Goal: Task Accomplishment & Management: Manage account settings

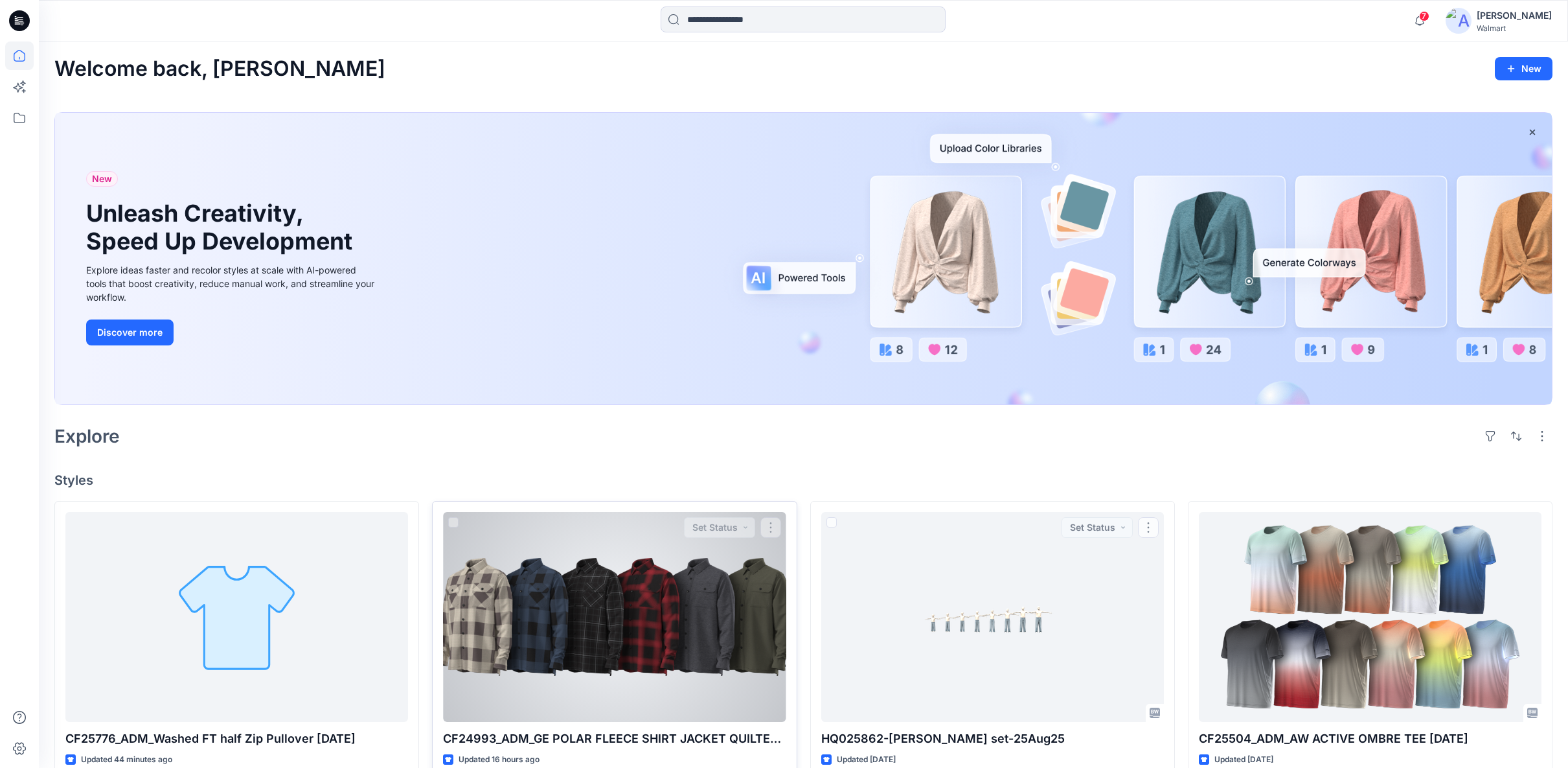
scroll to position [74, 0]
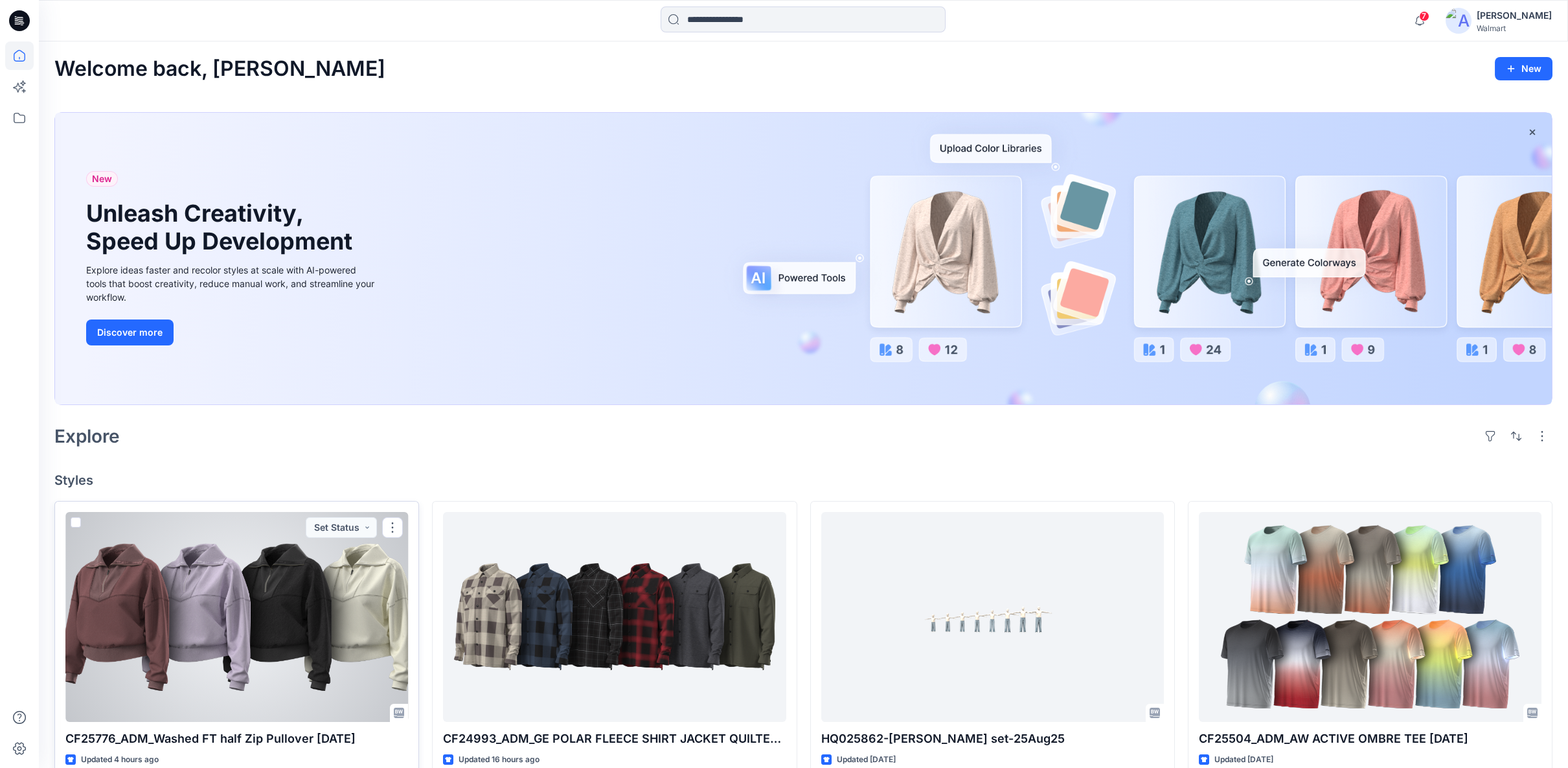
click at [336, 622] on div at bounding box center [236, 617] width 342 height 210
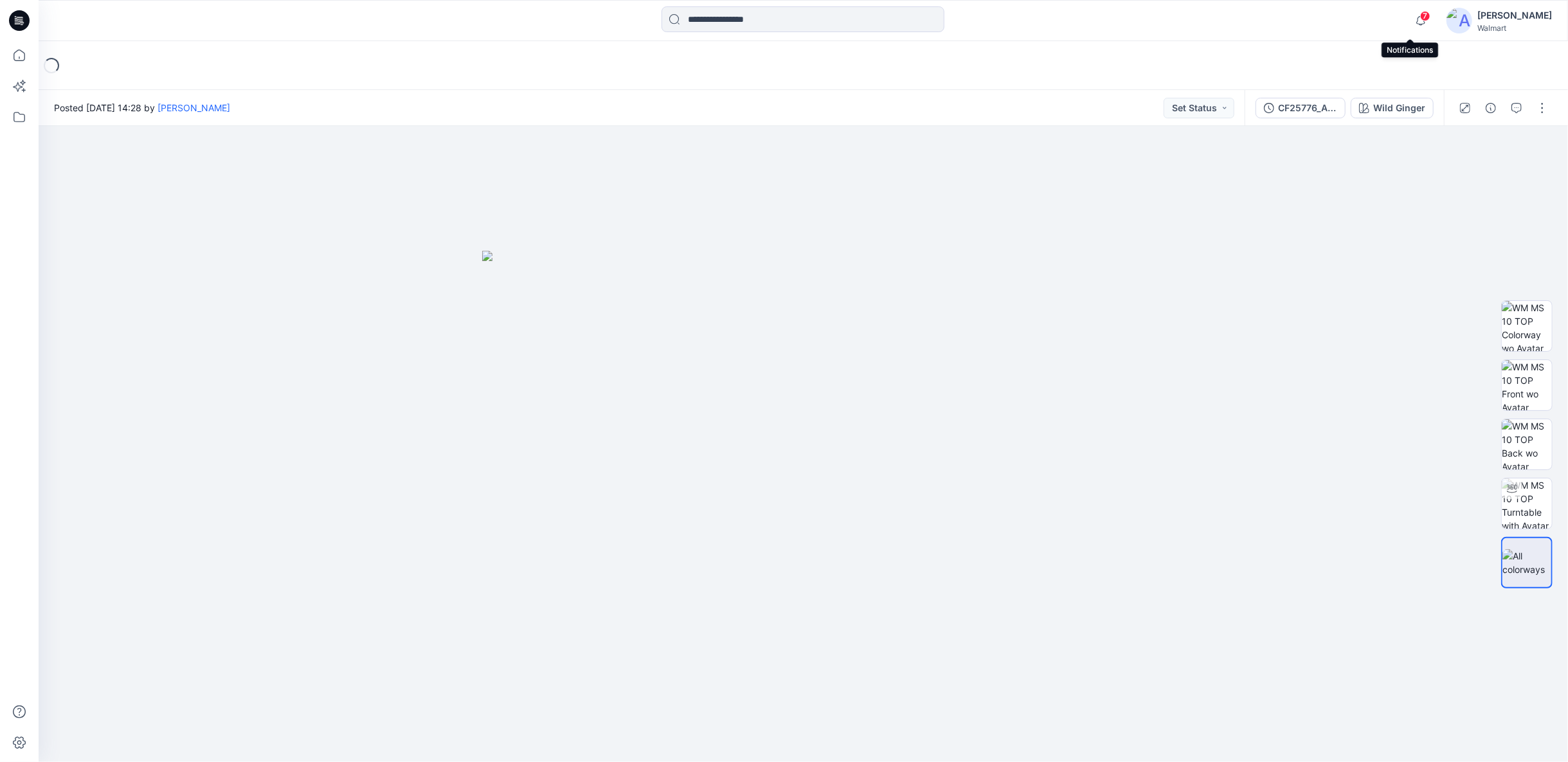
click at [1420, 19] on span "7" at bounding box center [1425, 16] width 11 height 11
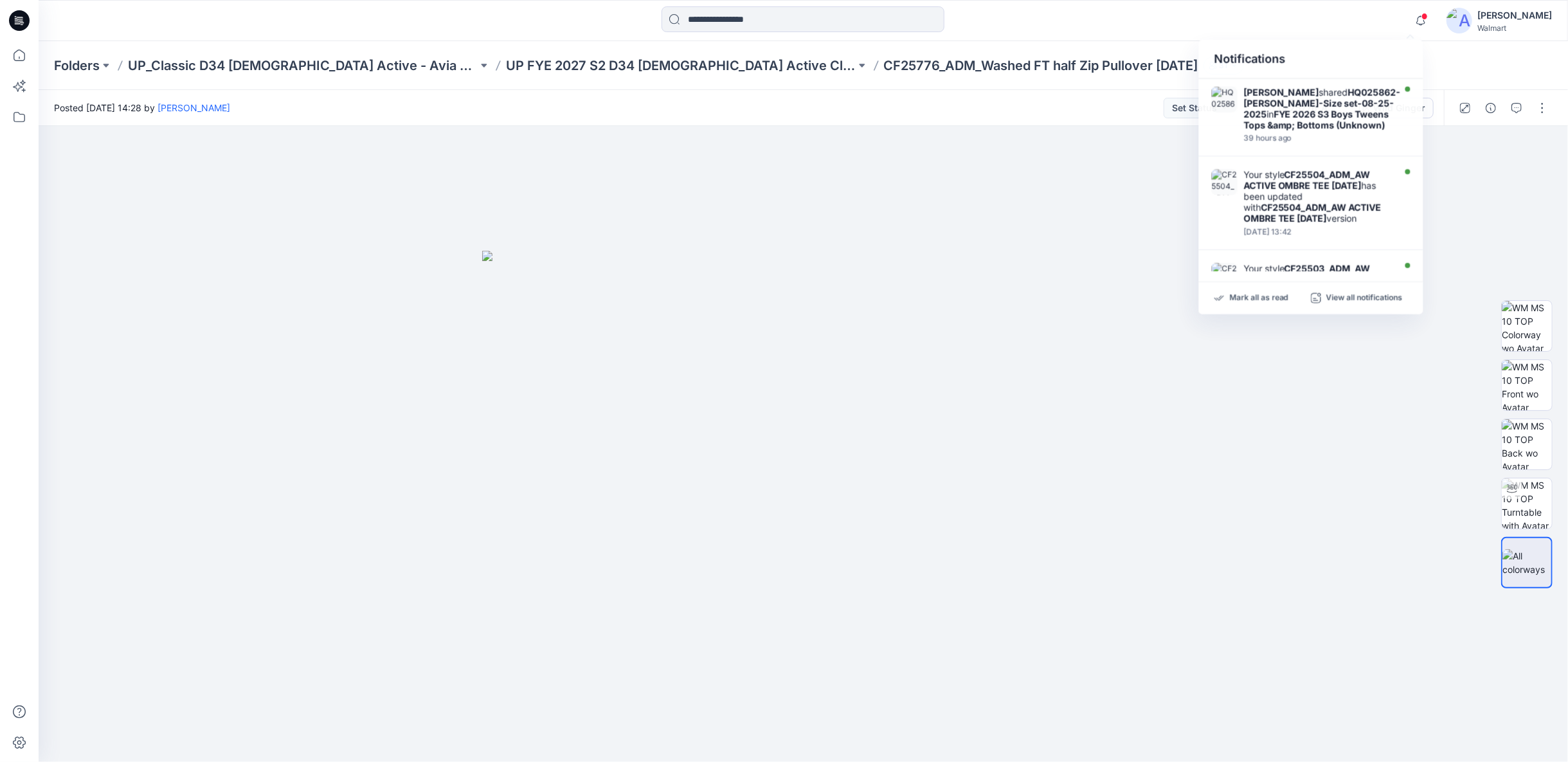
click at [1133, 25] on div at bounding box center [803, 20] width 764 height 28
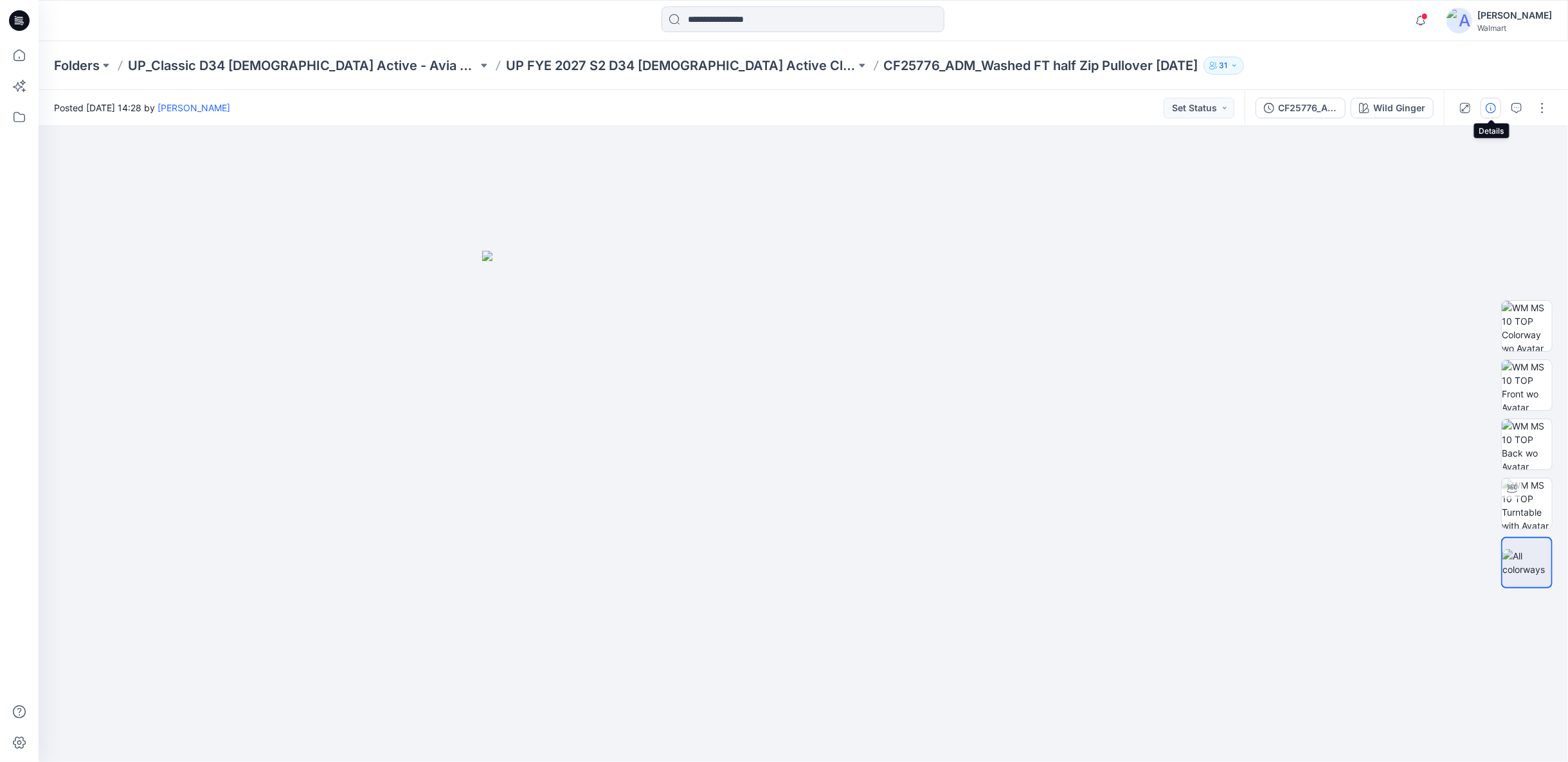
click at [1491, 111] on icon "button" at bounding box center [1490, 108] width 11 height 11
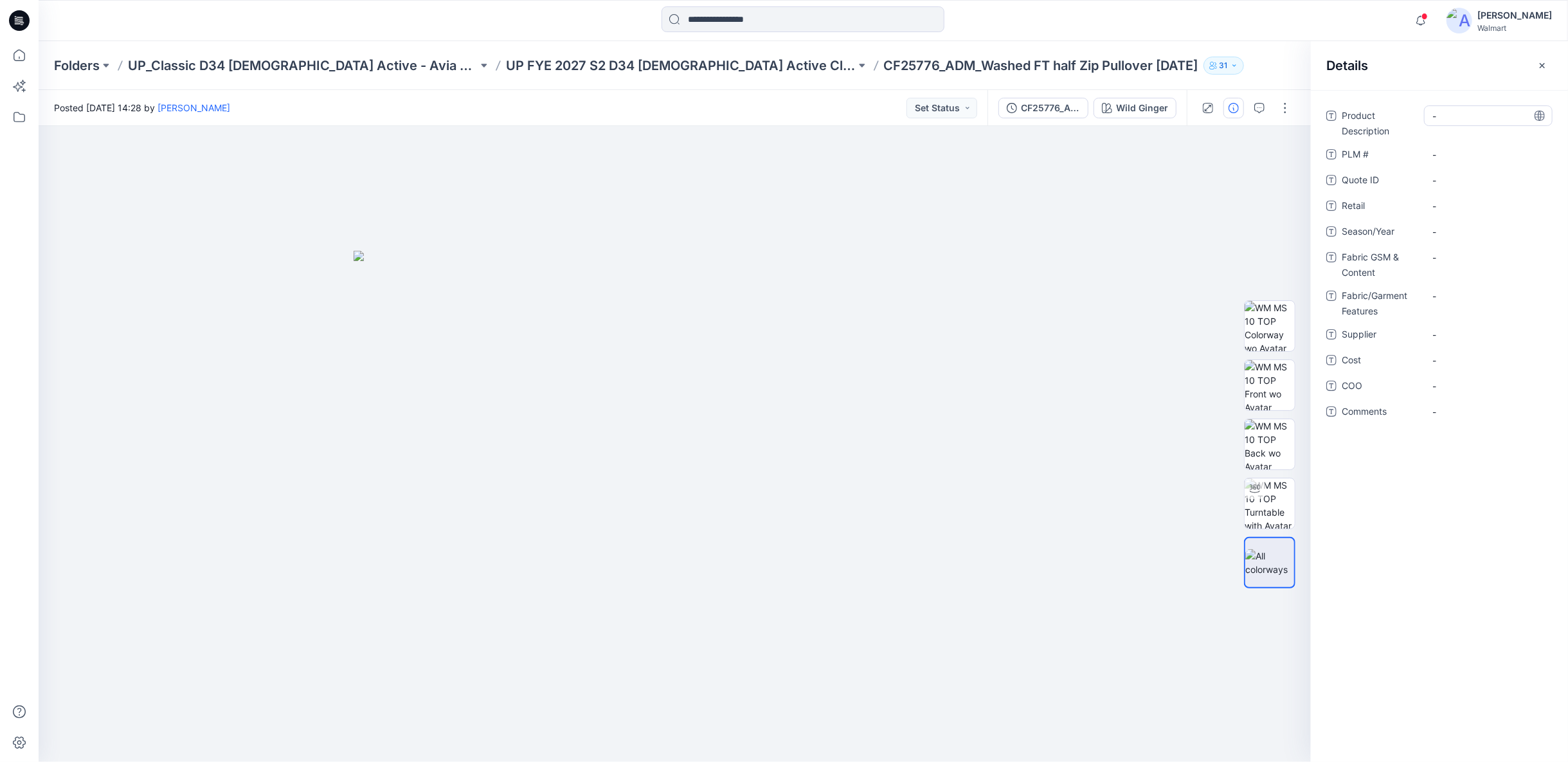
click at [1472, 114] on Description "-" at bounding box center [1487, 116] width 112 height 14
click at [625, 68] on p "UP FYE 2027 S2 D34 Ladies Active Classic" at bounding box center [680, 65] width 349 height 18
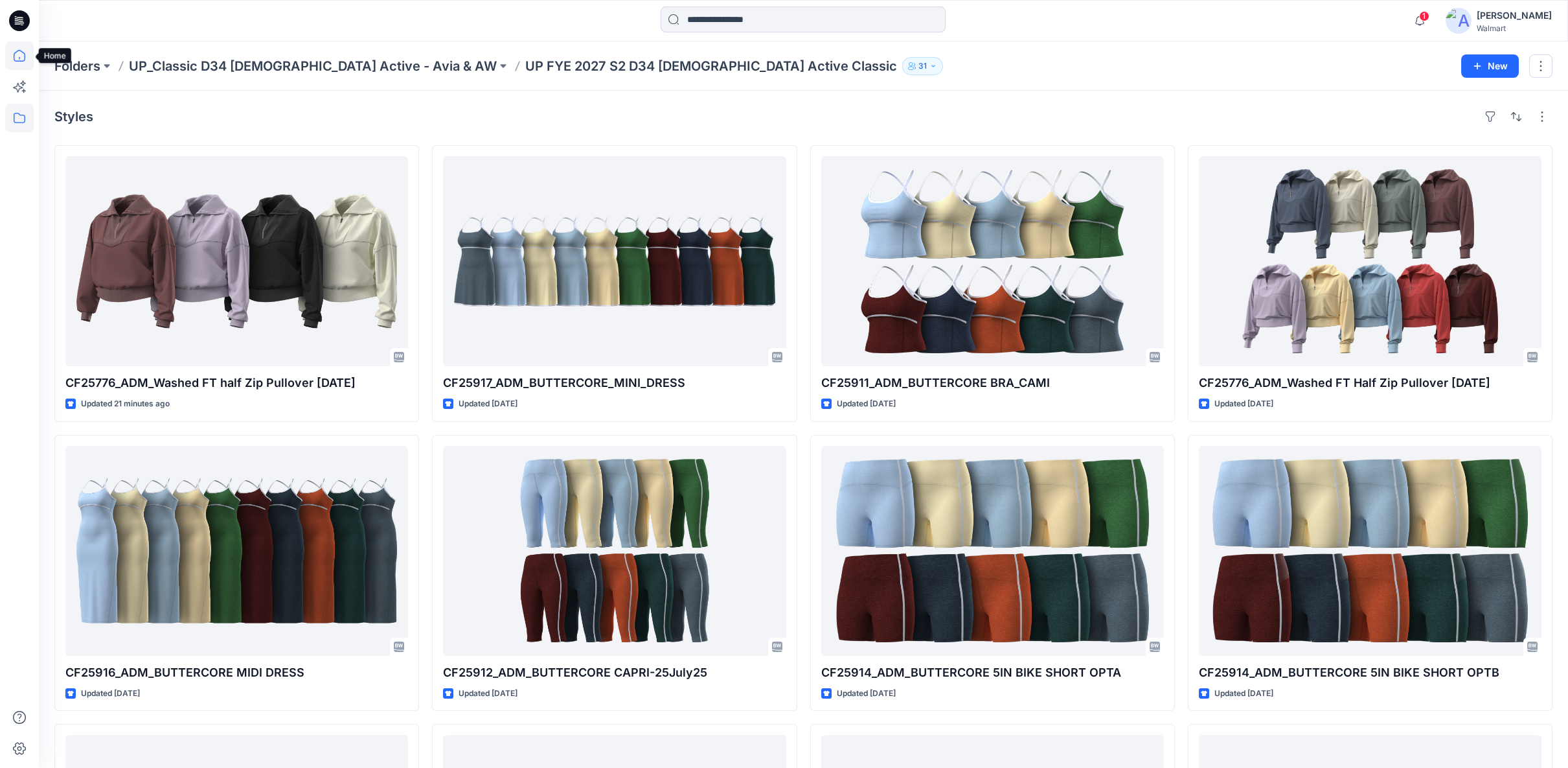
click at [18, 52] on icon at bounding box center [19, 55] width 28 height 28
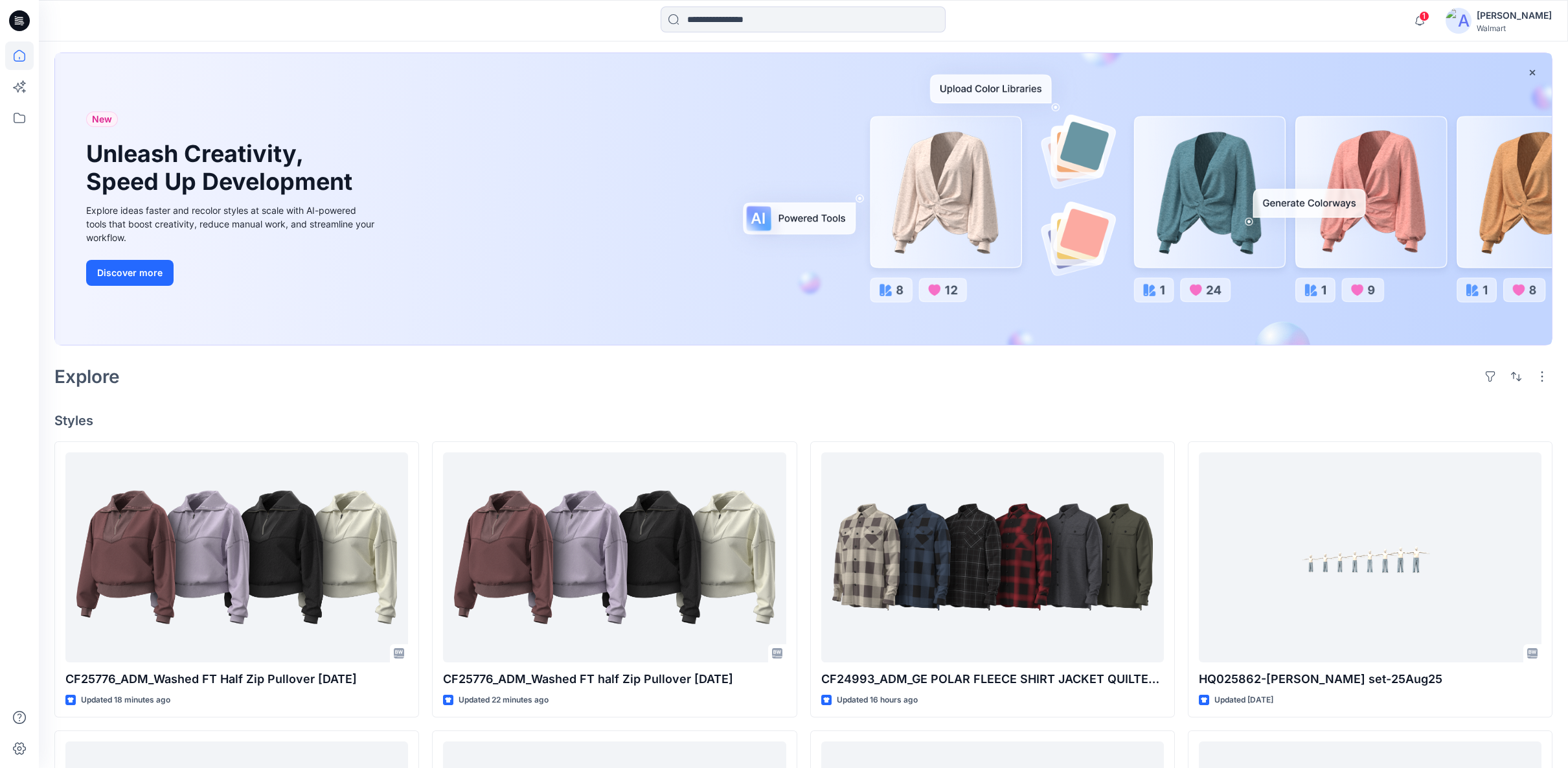
scroll to position [144, 0]
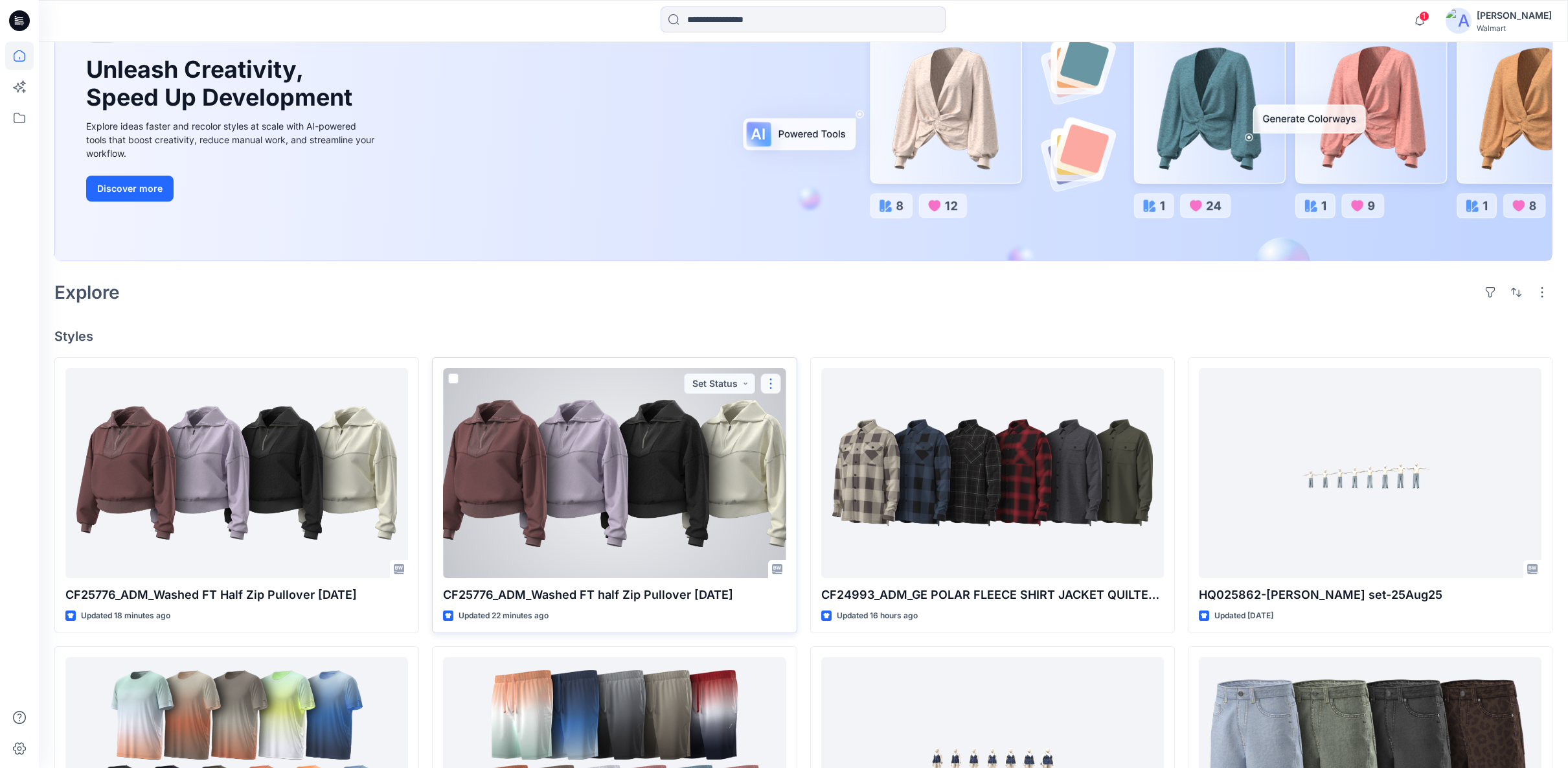
click at [774, 381] on button "button" at bounding box center [770, 383] width 21 height 21
click at [781, 411] on icon "button" at bounding box center [776, 412] width 11 height 11
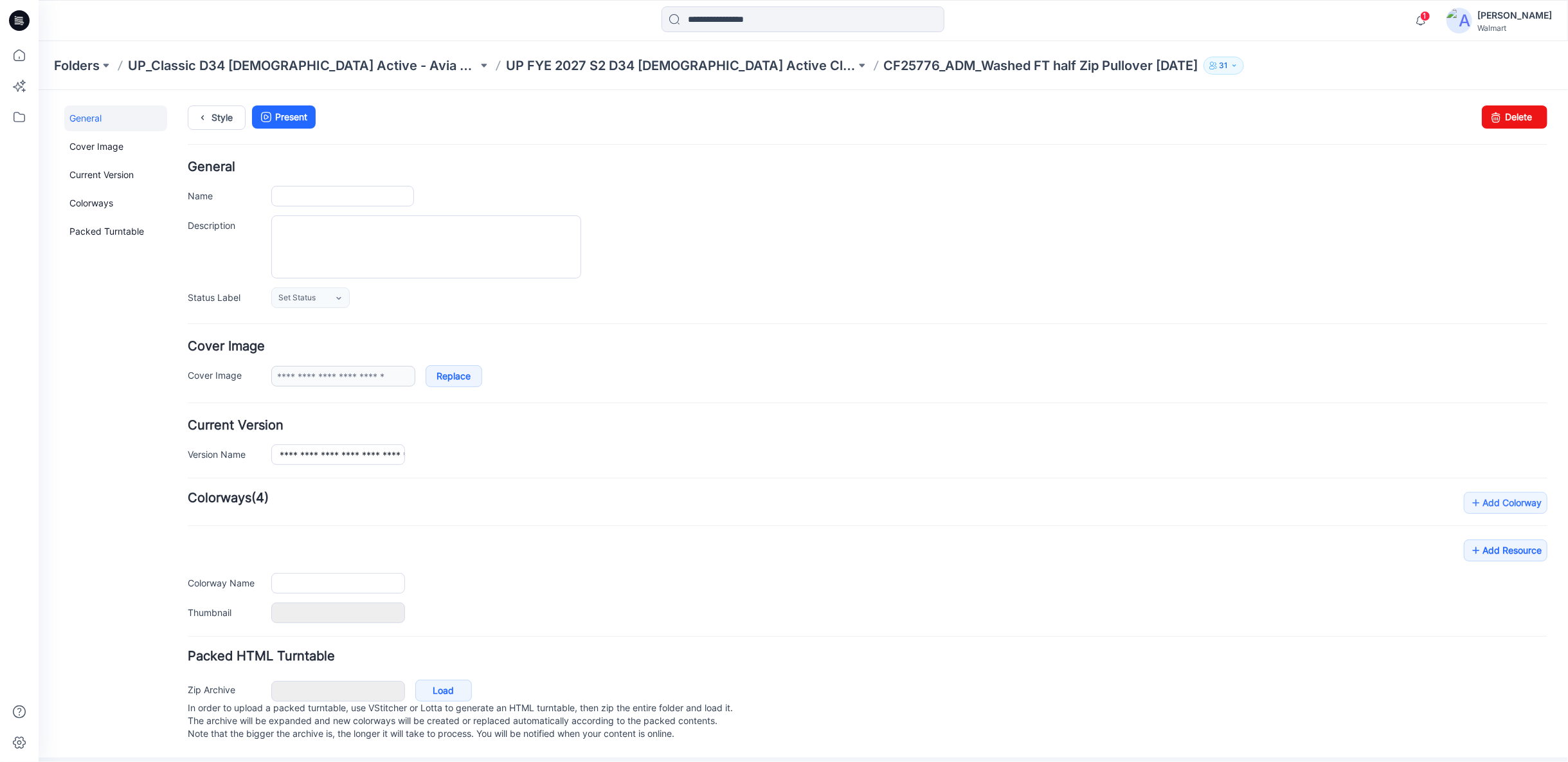
type input "**********"
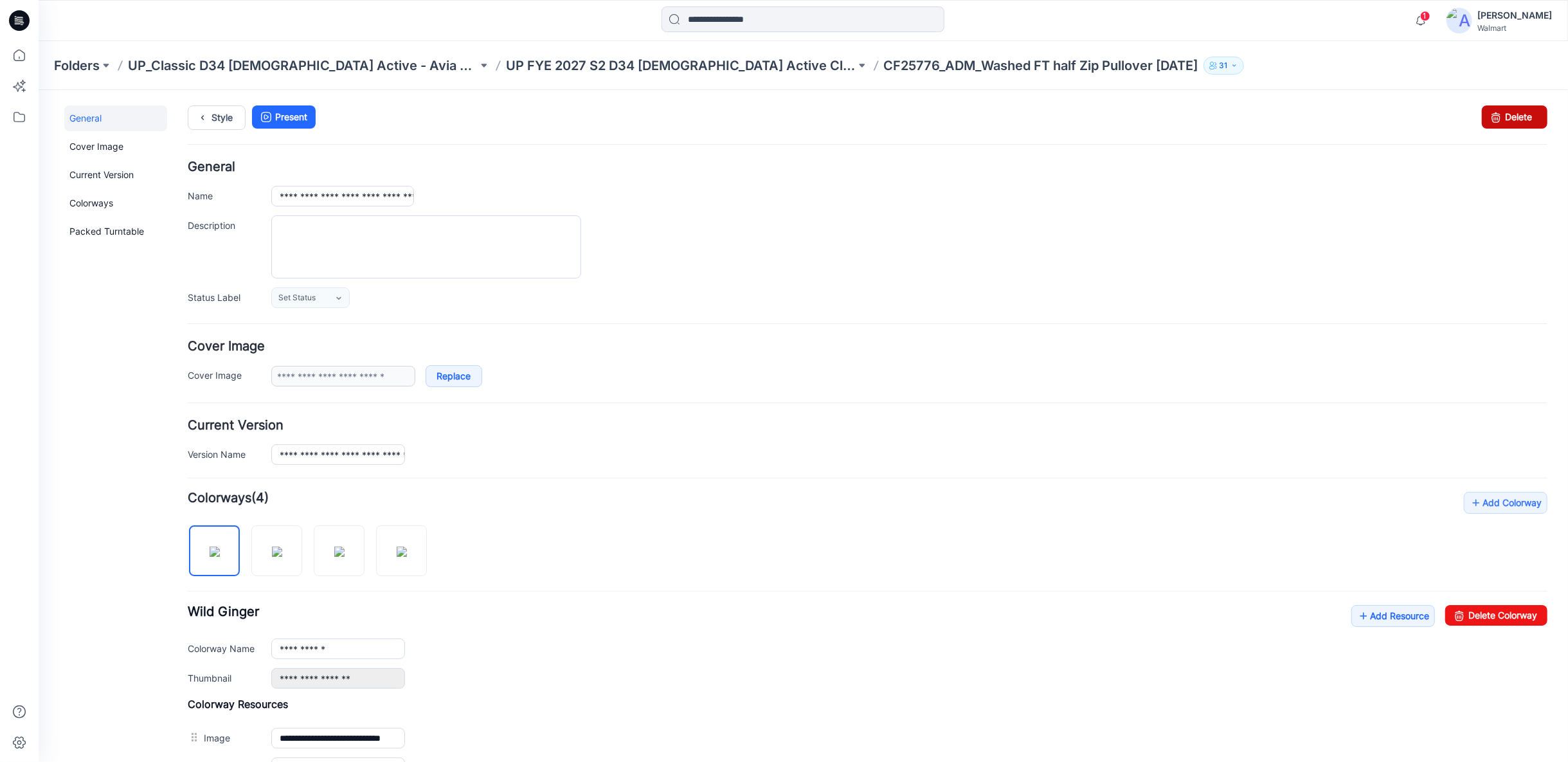
click at [1499, 116] on link "Delete" at bounding box center [1513, 117] width 65 height 23
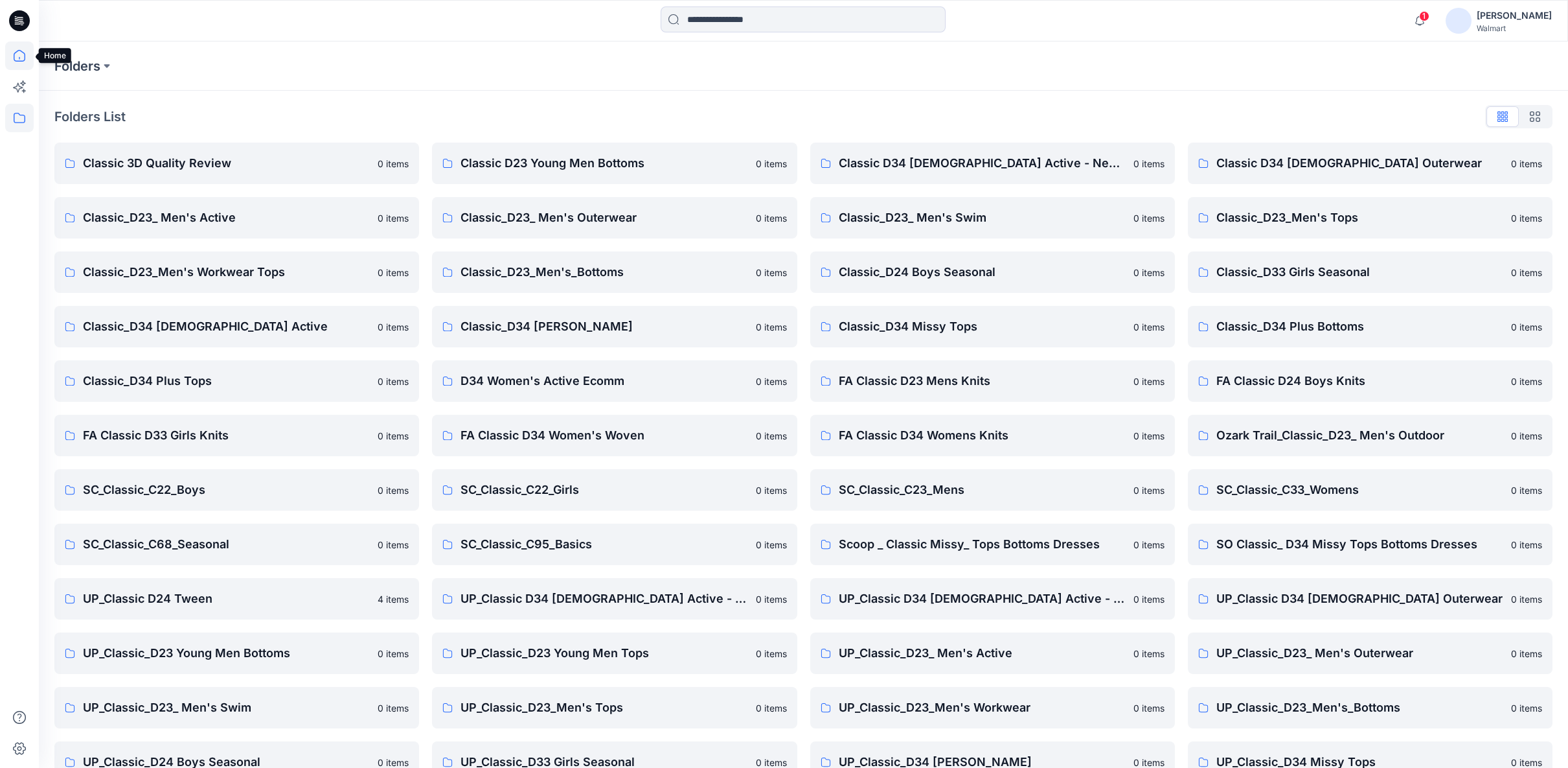
click at [20, 55] on icon at bounding box center [19, 55] width 28 height 28
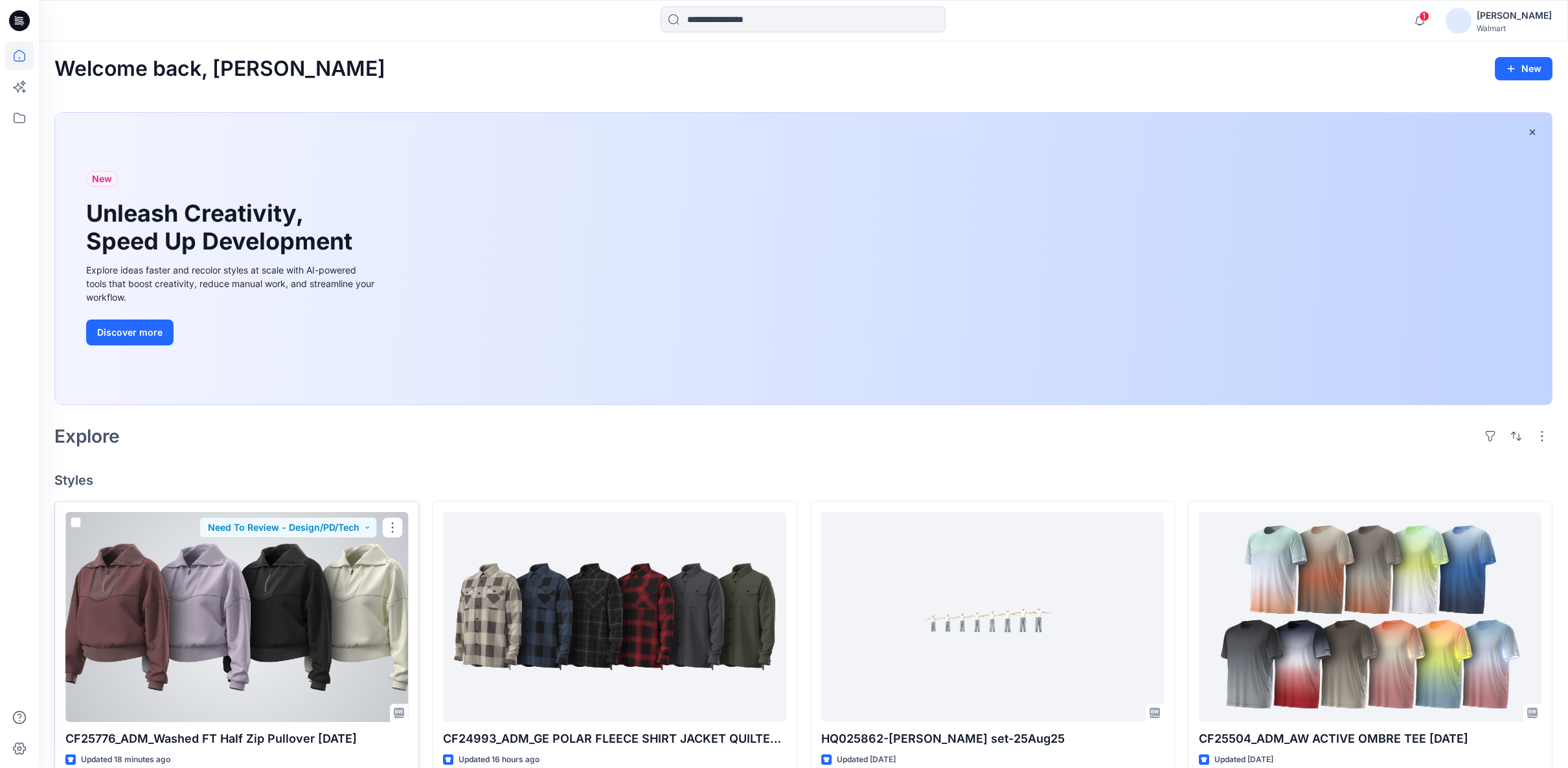
click at [309, 626] on div at bounding box center [236, 617] width 342 height 210
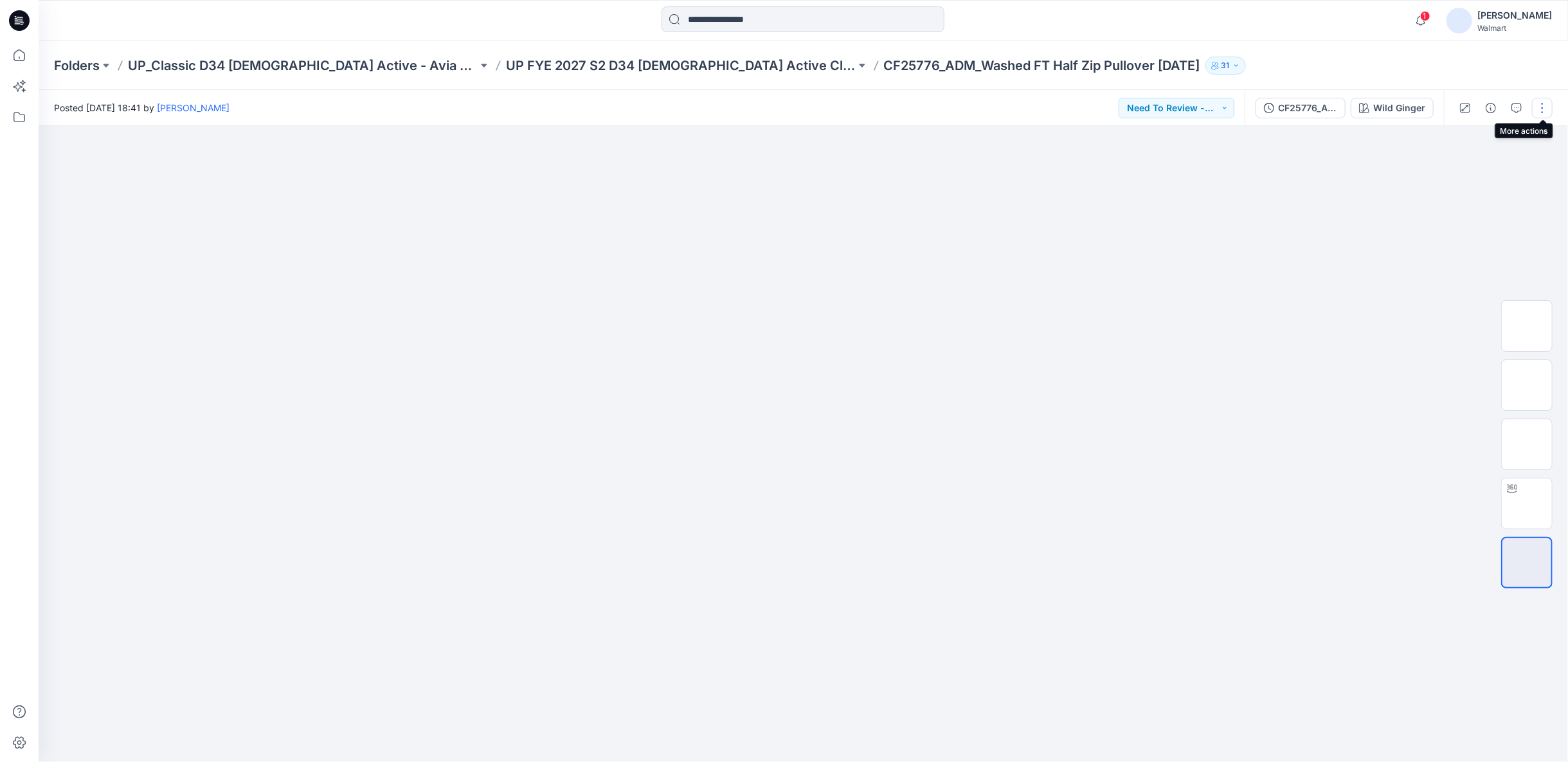
click at [1544, 105] on button "button" at bounding box center [1542, 107] width 20 height 20
click at [1469, 178] on button "Edit" at bounding box center [1488, 173] width 119 height 23
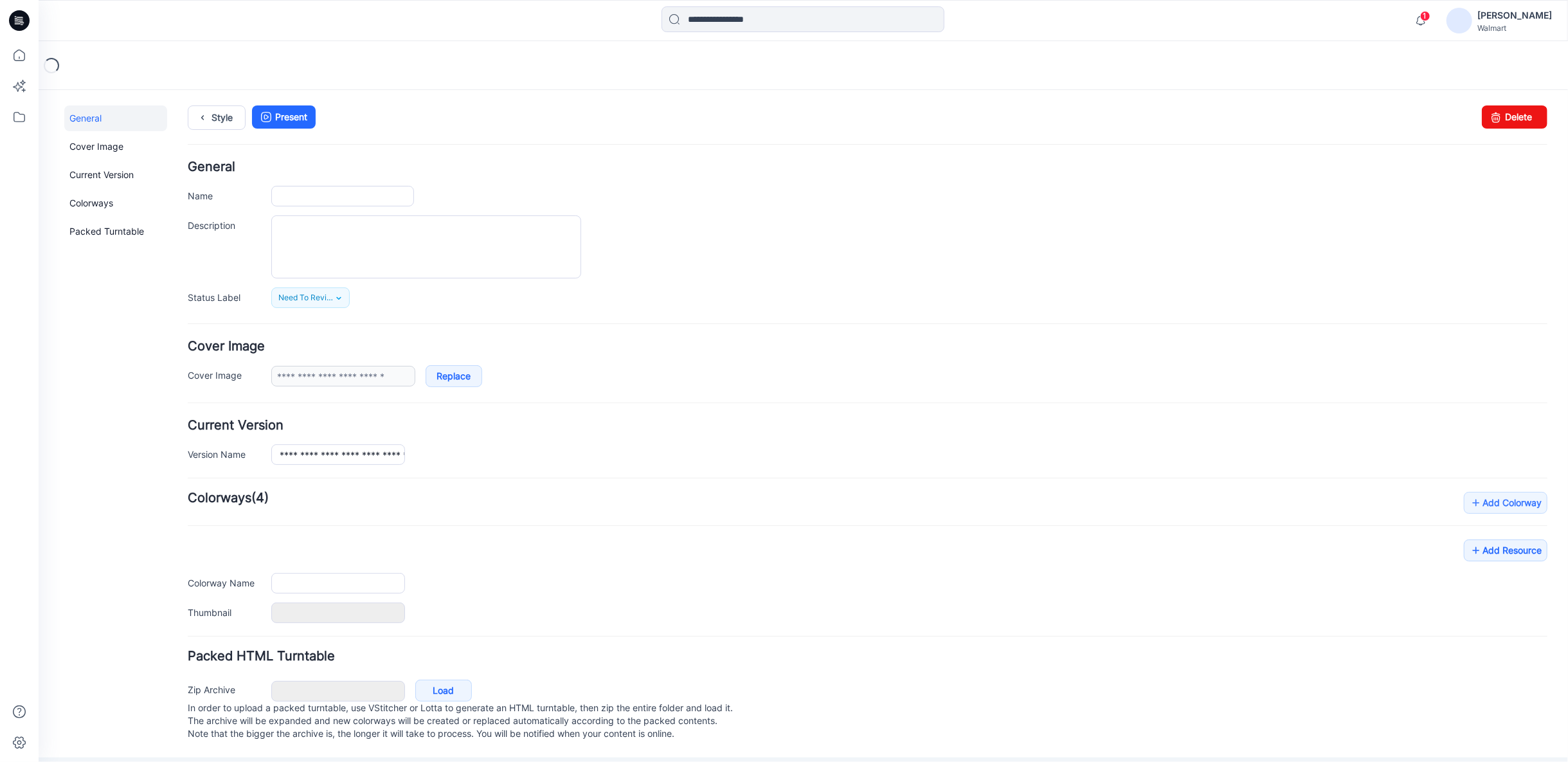
type input "**********"
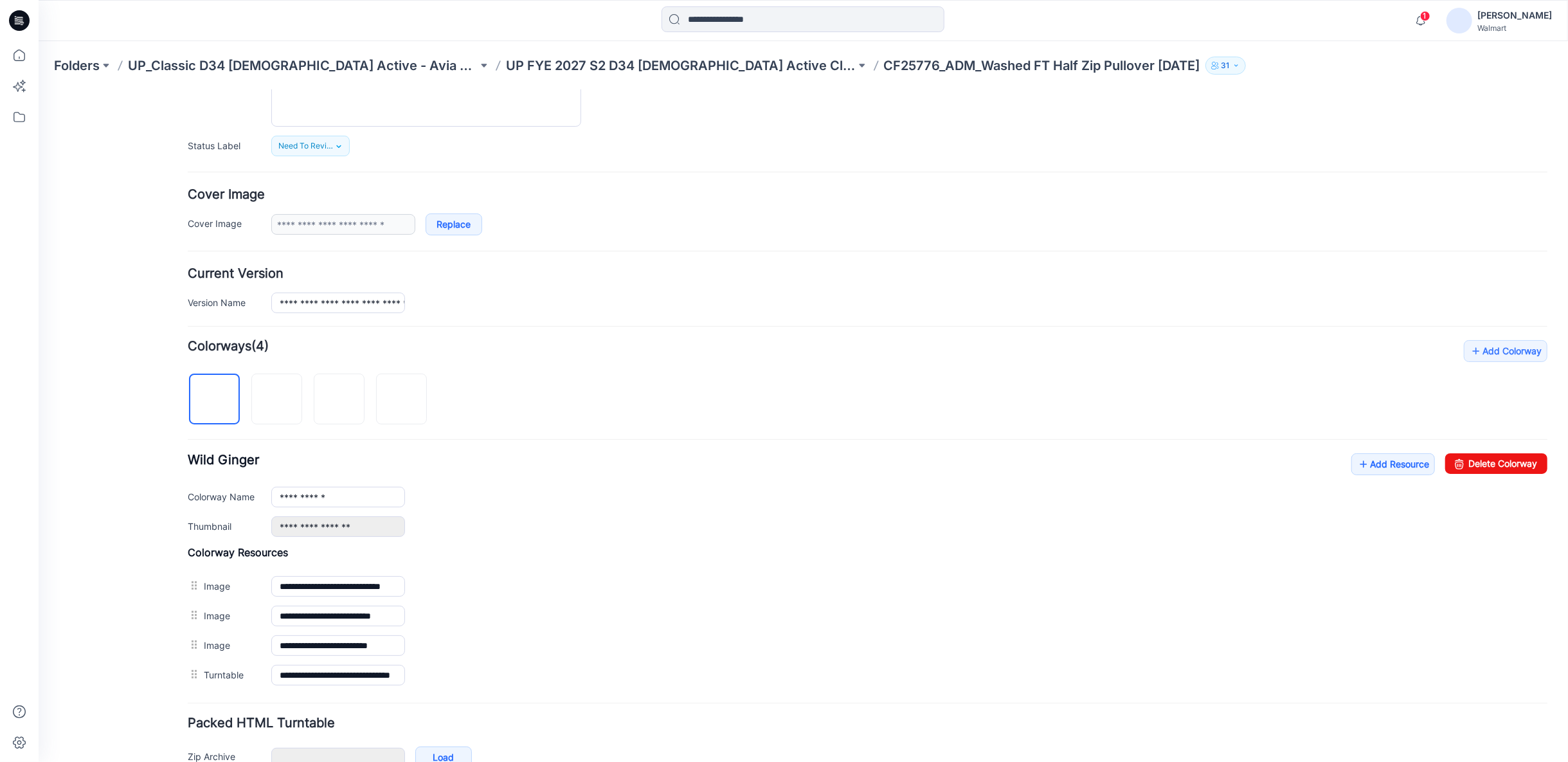
scroll to position [214, 0]
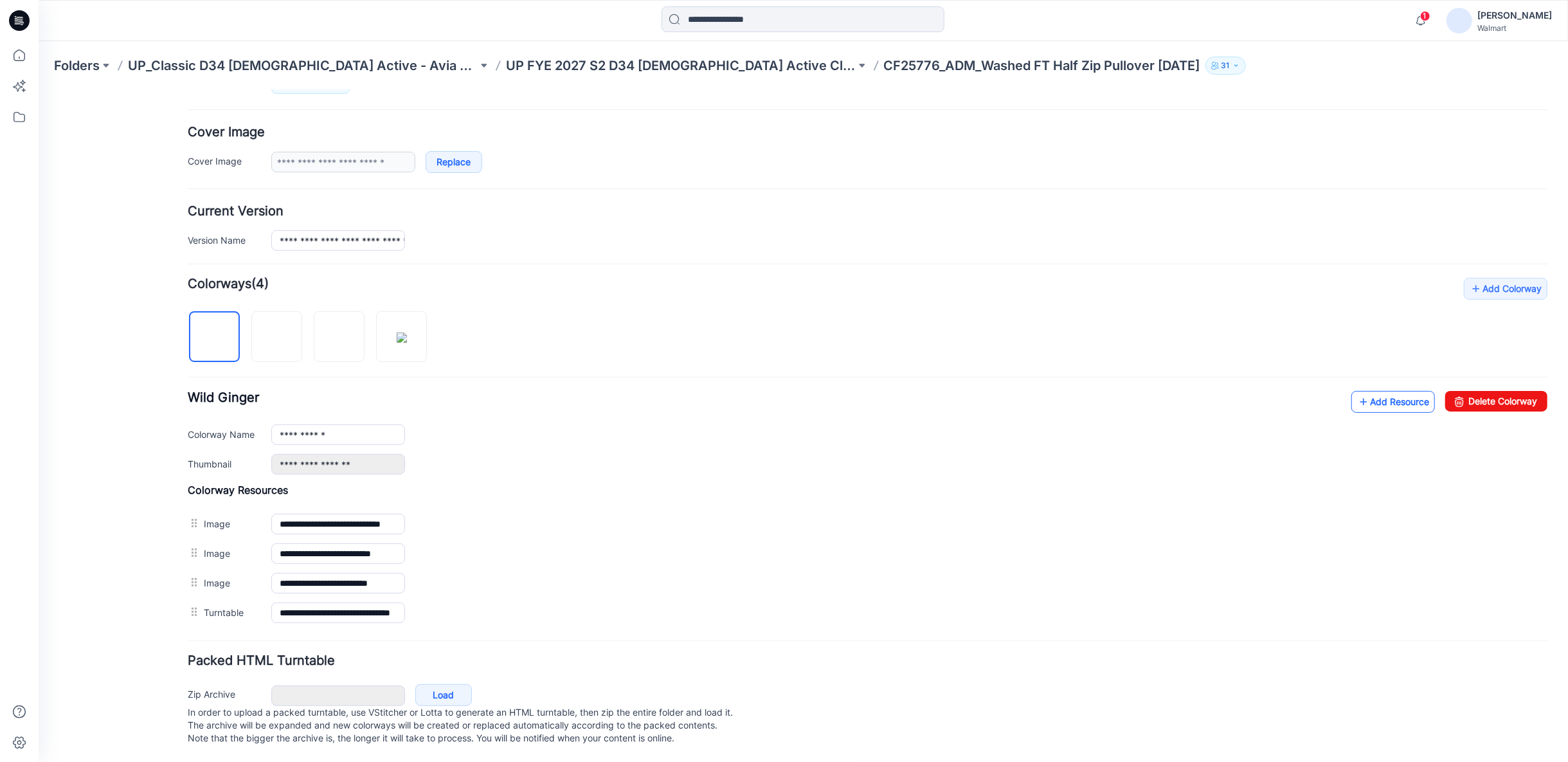
click at [1374, 401] on link "Add Resource" at bounding box center [1393, 401] width 84 height 21
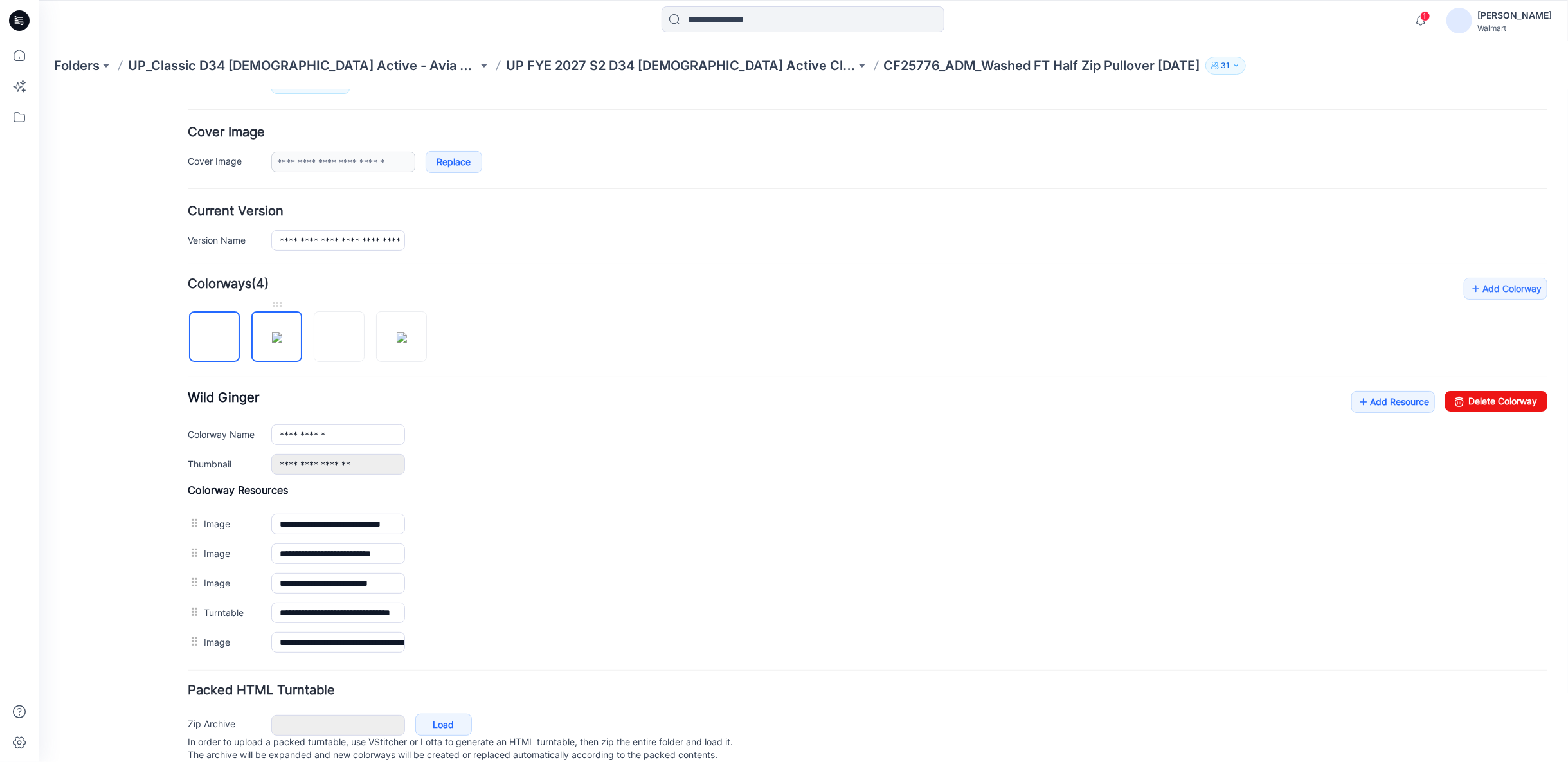
click at [273, 337] on img at bounding box center [276, 337] width 11 height 11
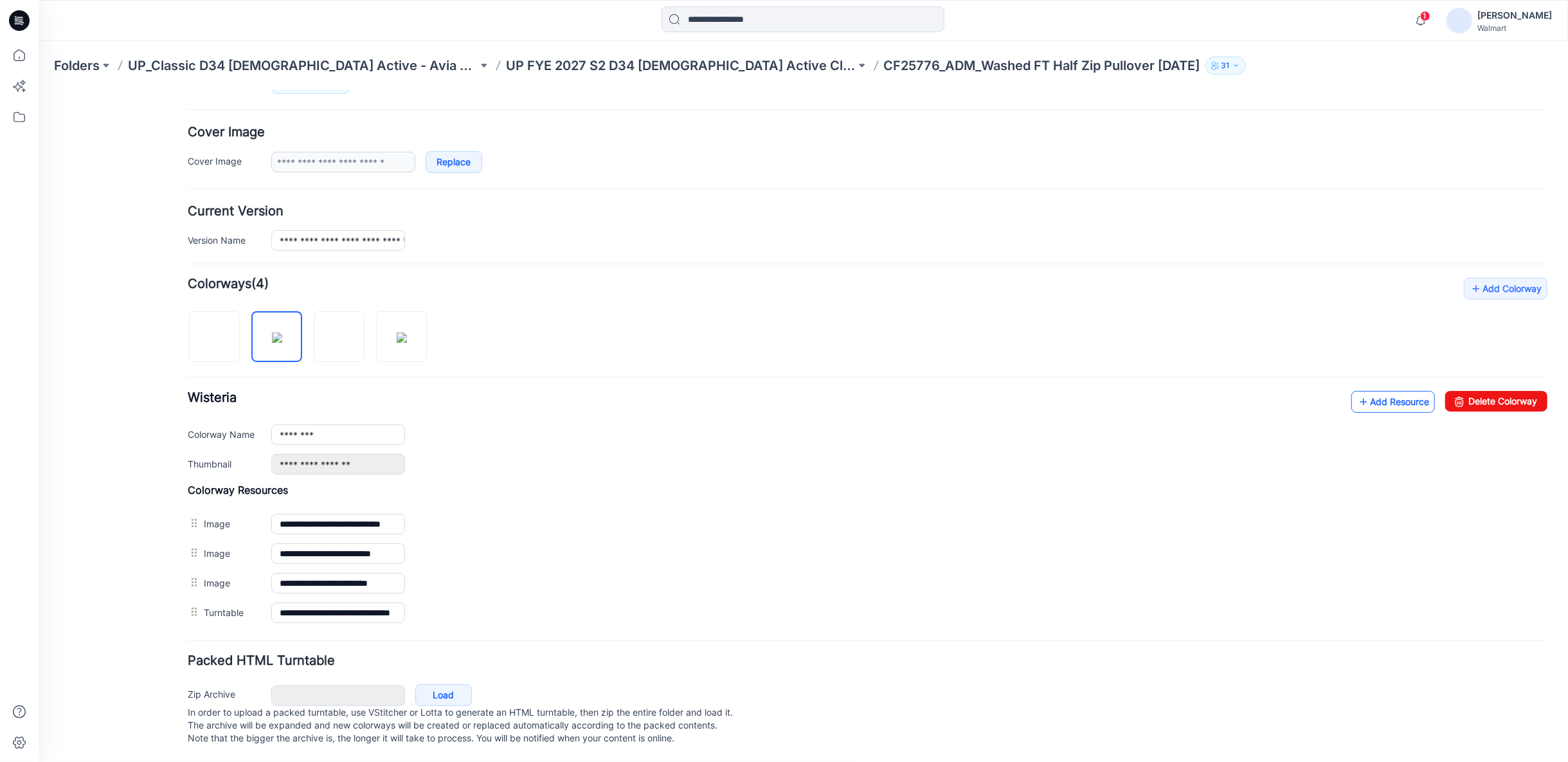
click at [1402, 397] on link "Add Resource" at bounding box center [1393, 401] width 84 height 21
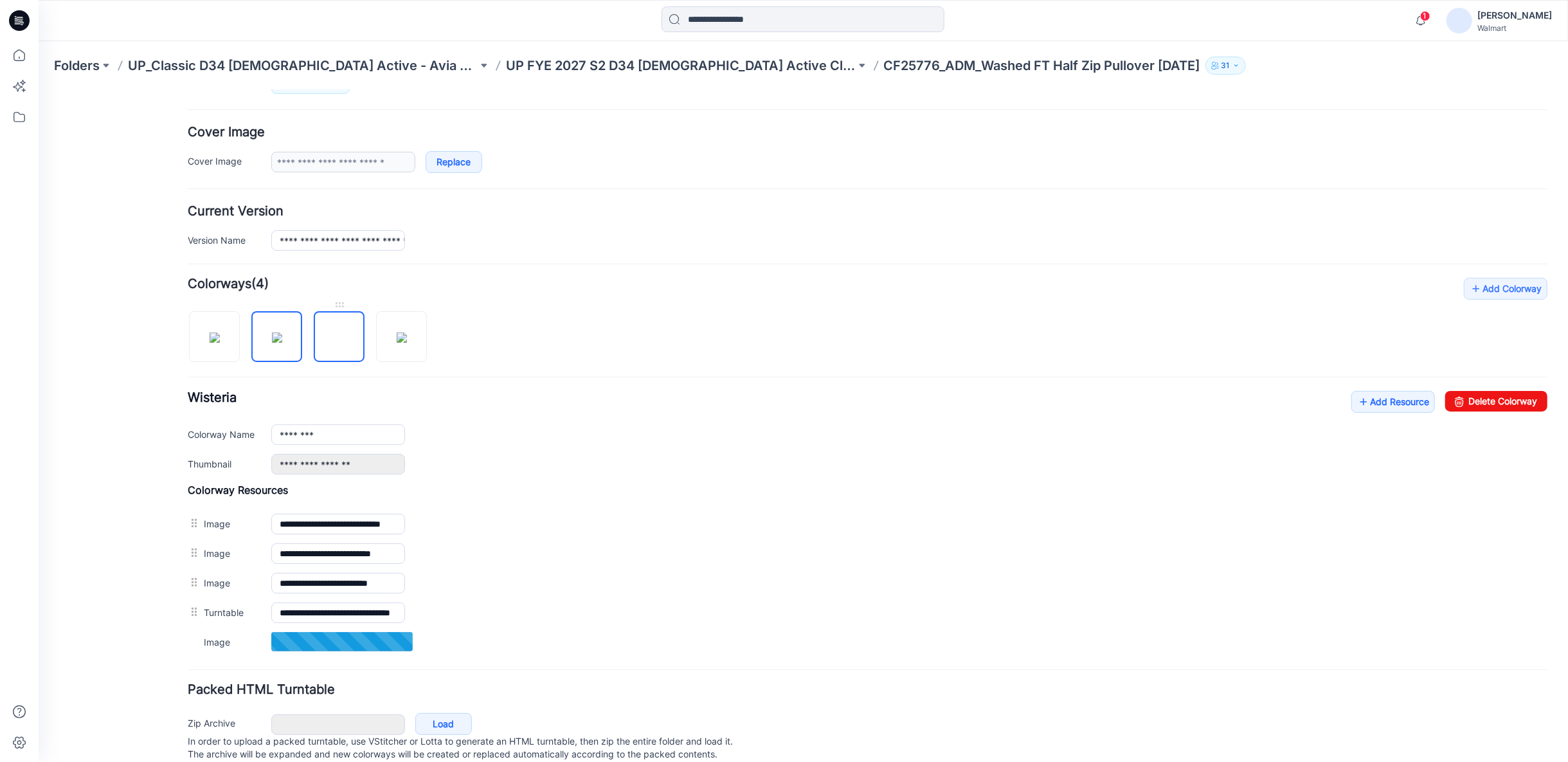
click at [339, 337] on img at bounding box center [339, 337] width 0 height 0
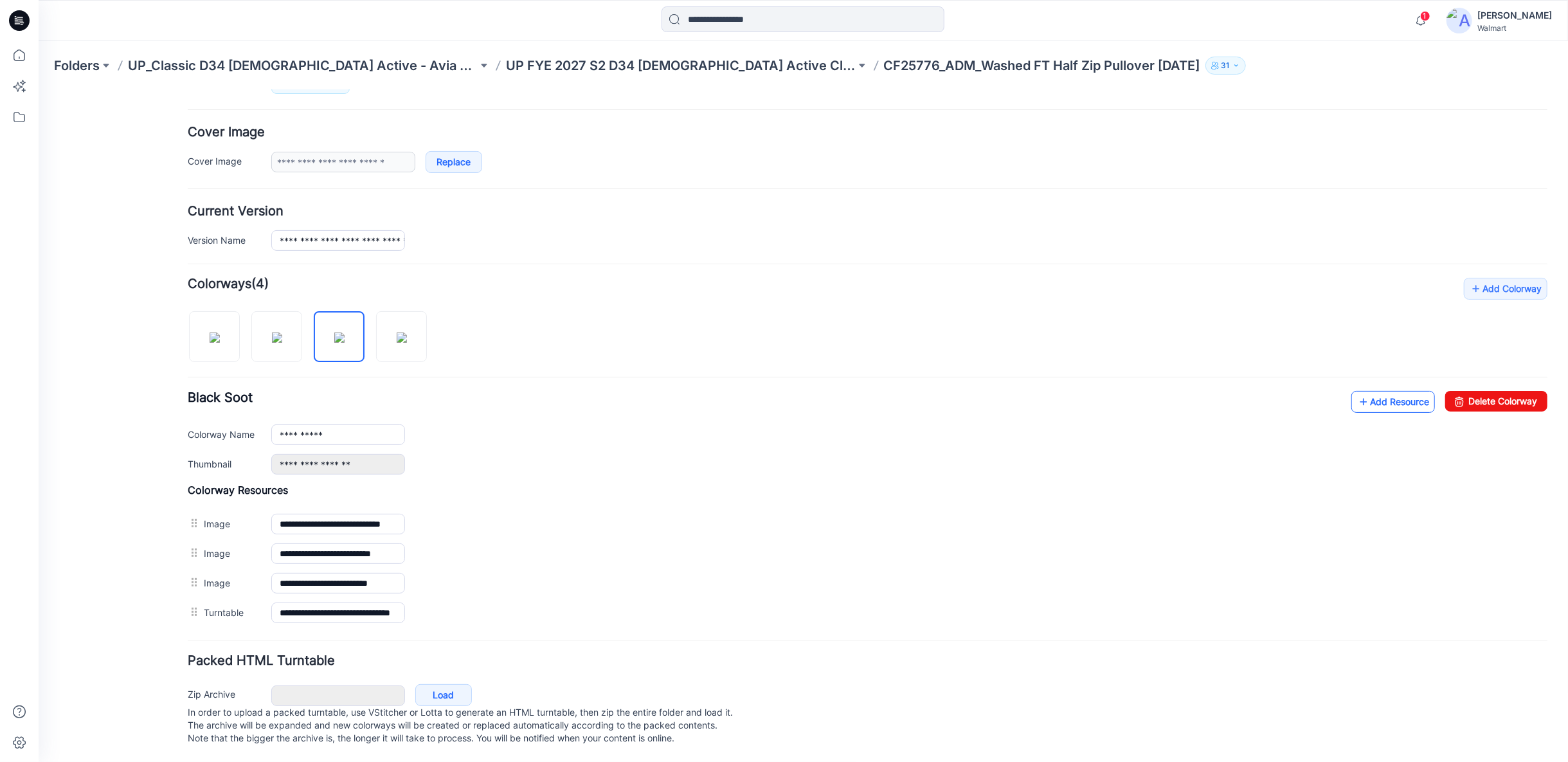
click at [1407, 400] on link "Add Resource" at bounding box center [1393, 401] width 84 height 21
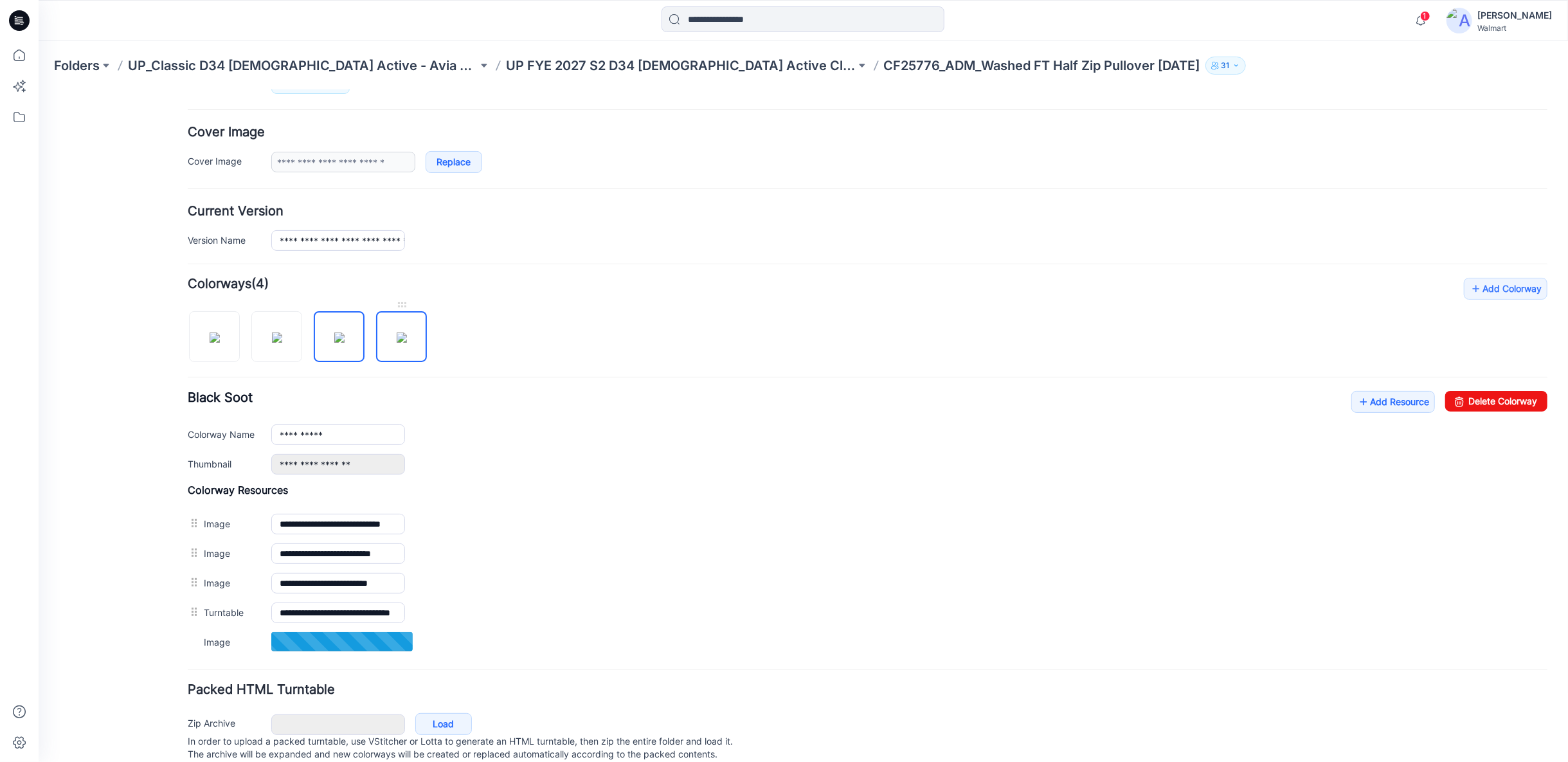
click at [396, 332] on img at bounding box center [401, 337] width 11 height 11
type input "*********"
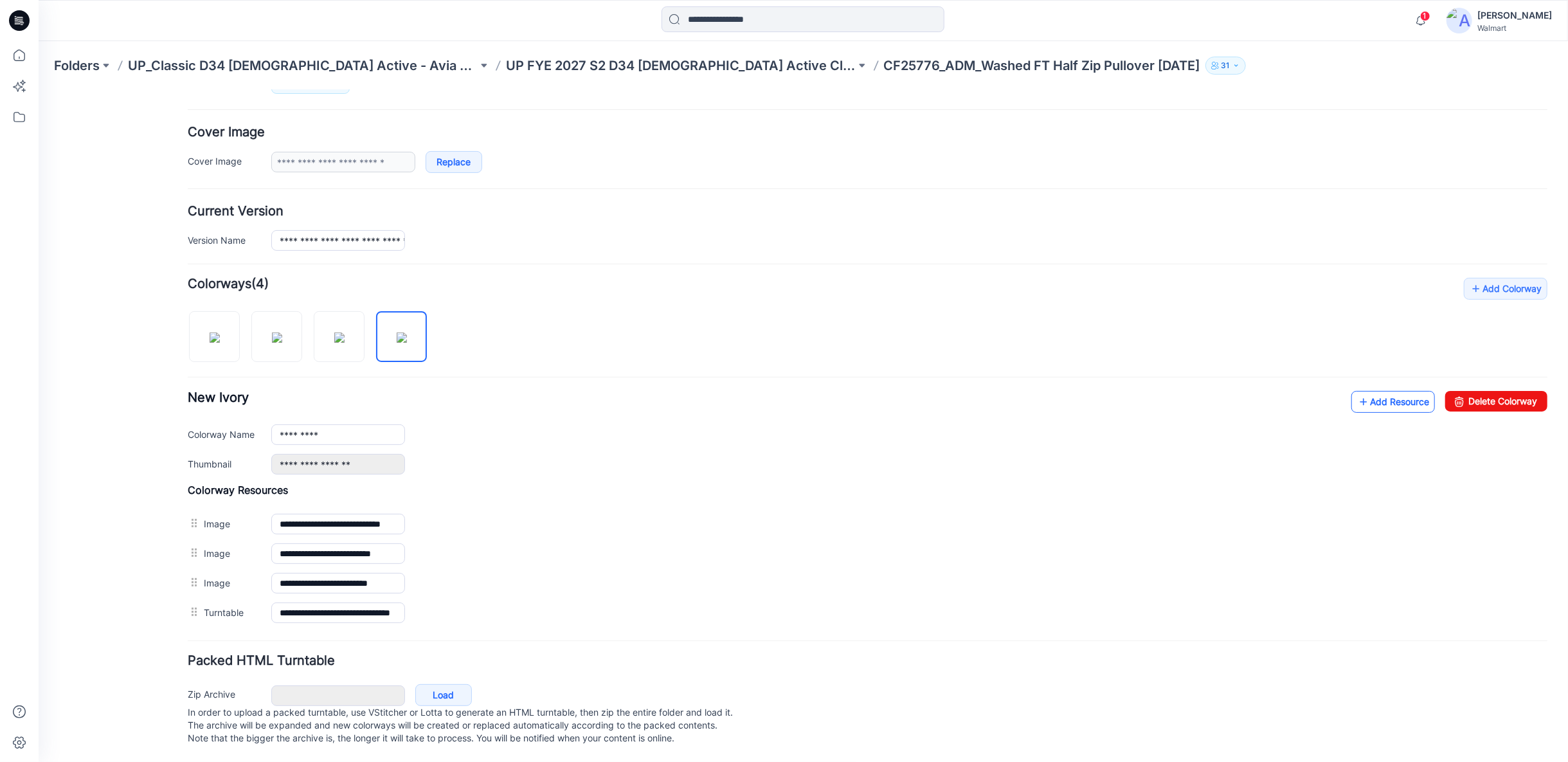
click at [1386, 395] on link "Add Resource" at bounding box center [1393, 401] width 84 height 21
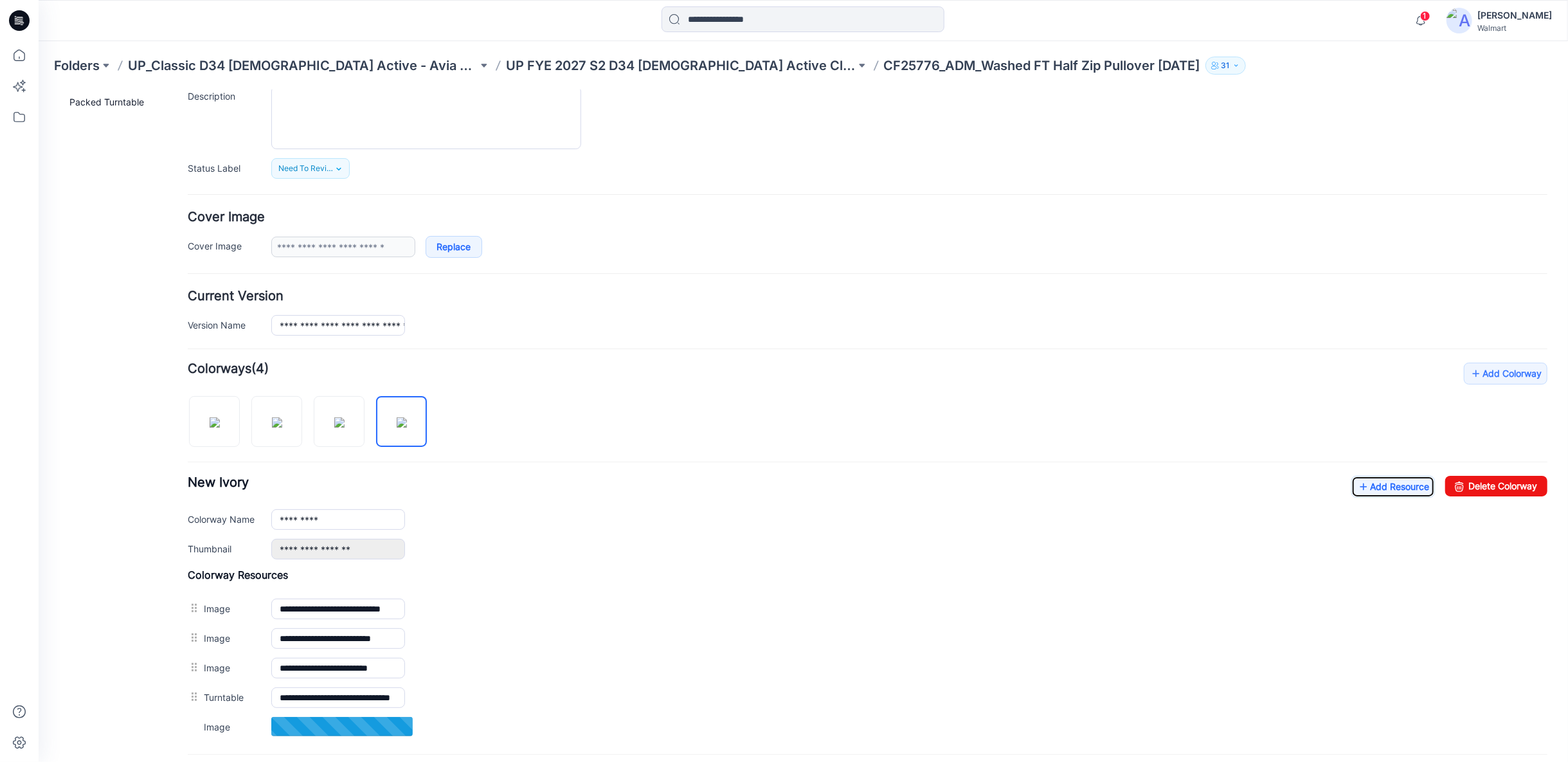
scroll to position [0, 0]
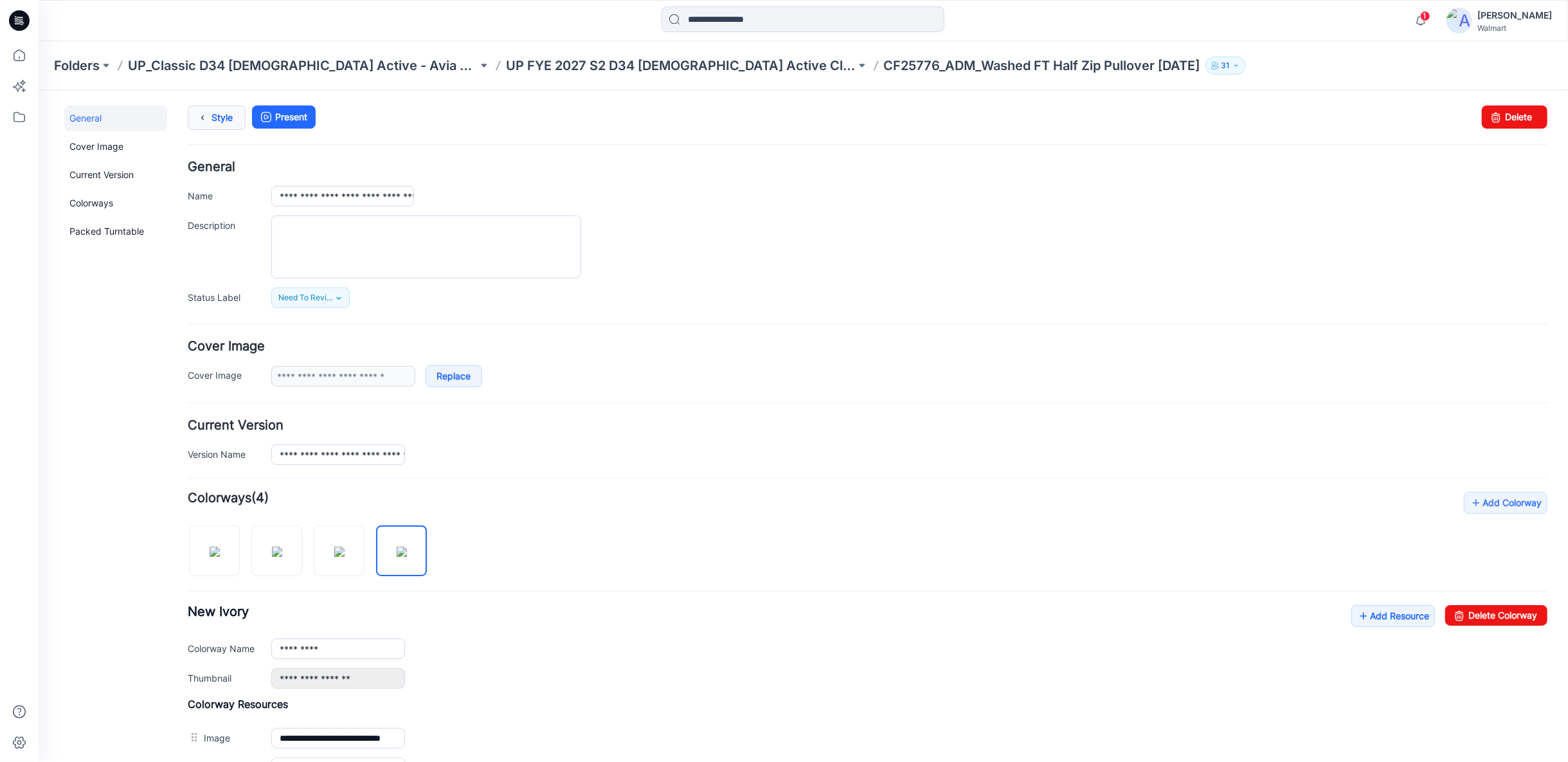
click at [209, 116] on icon at bounding box center [201, 117] width 18 height 23
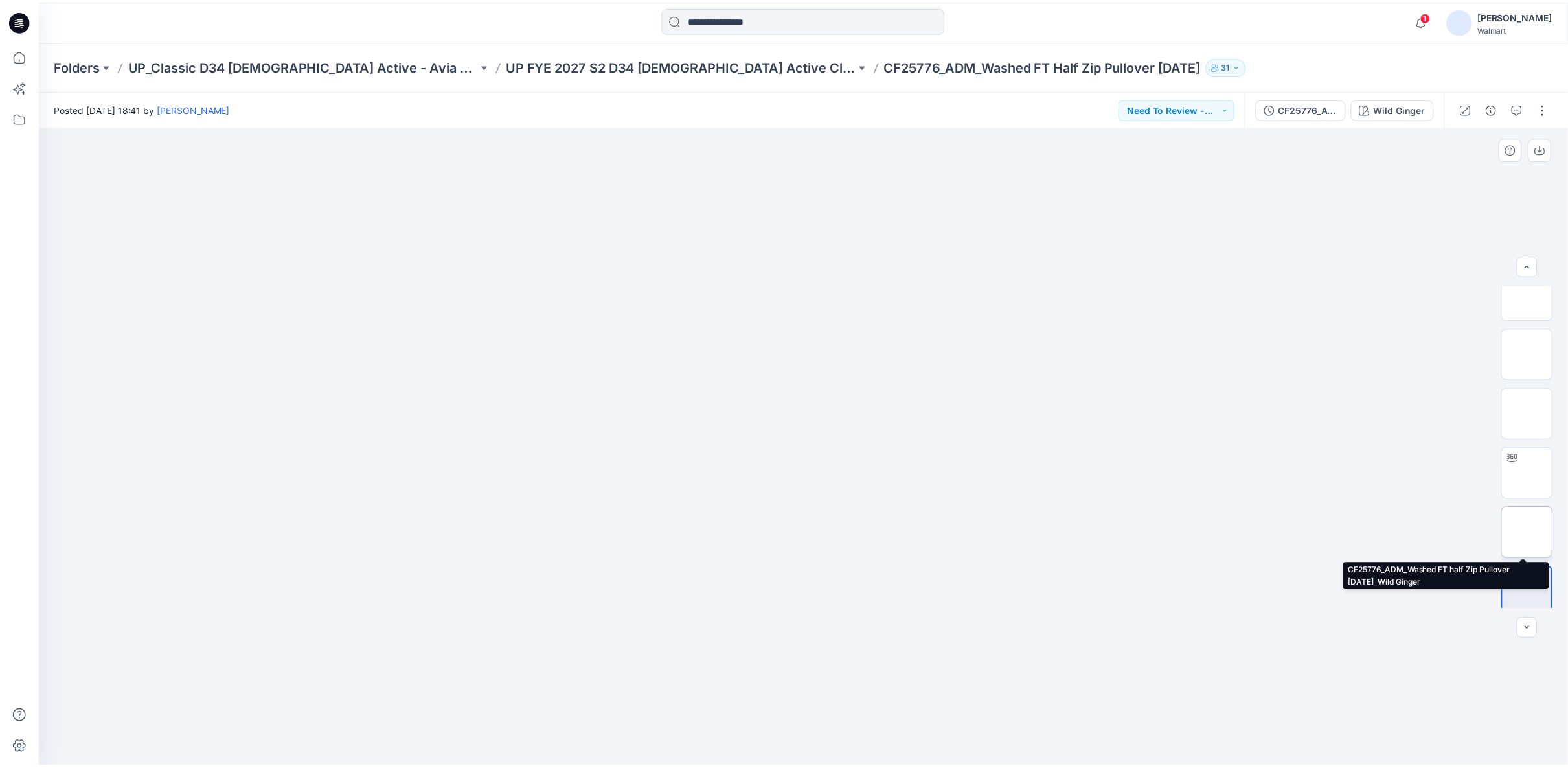
scroll to position [26, 0]
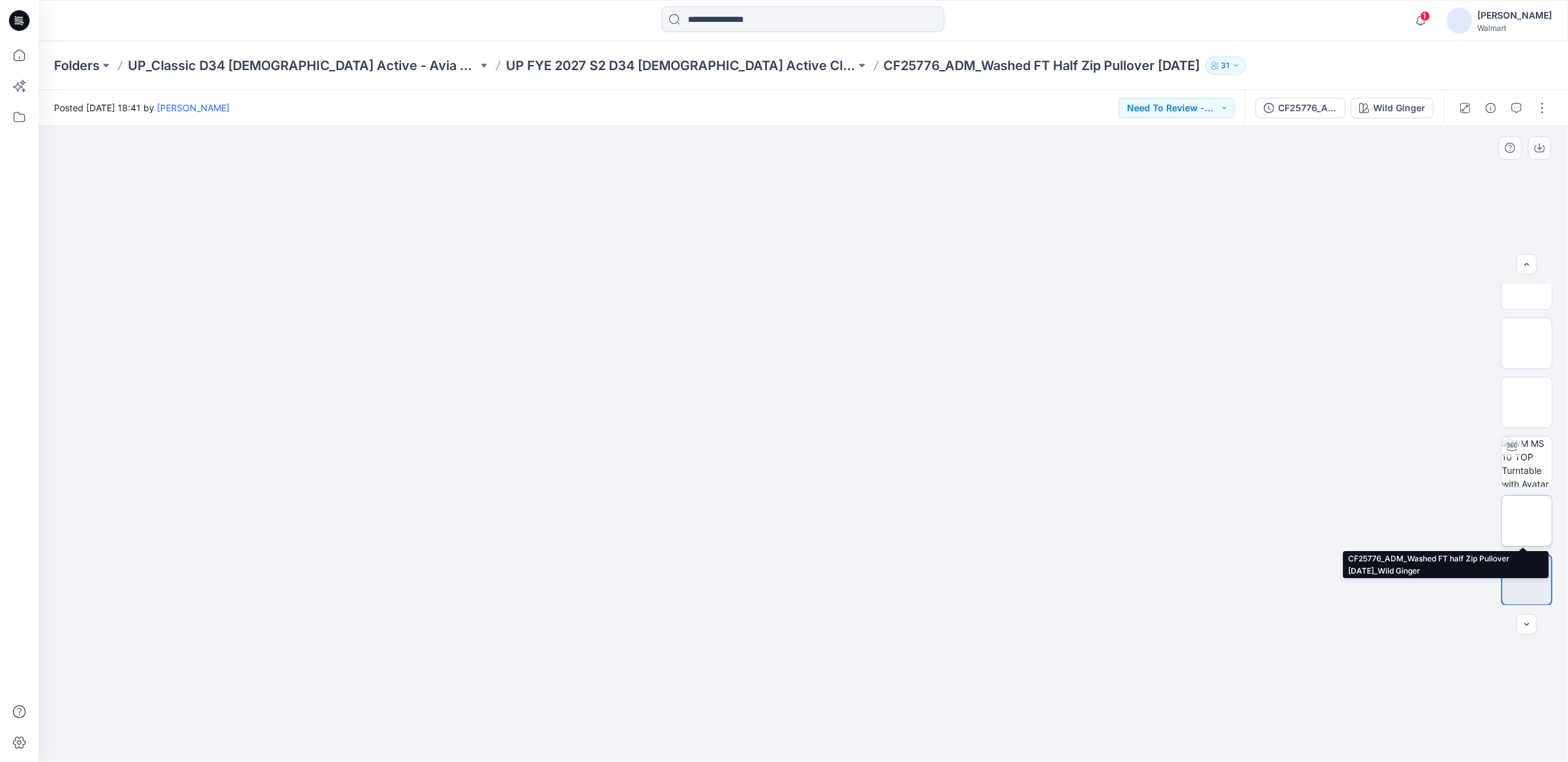
click at [1527, 521] on img at bounding box center [1527, 521] width 0 height 0
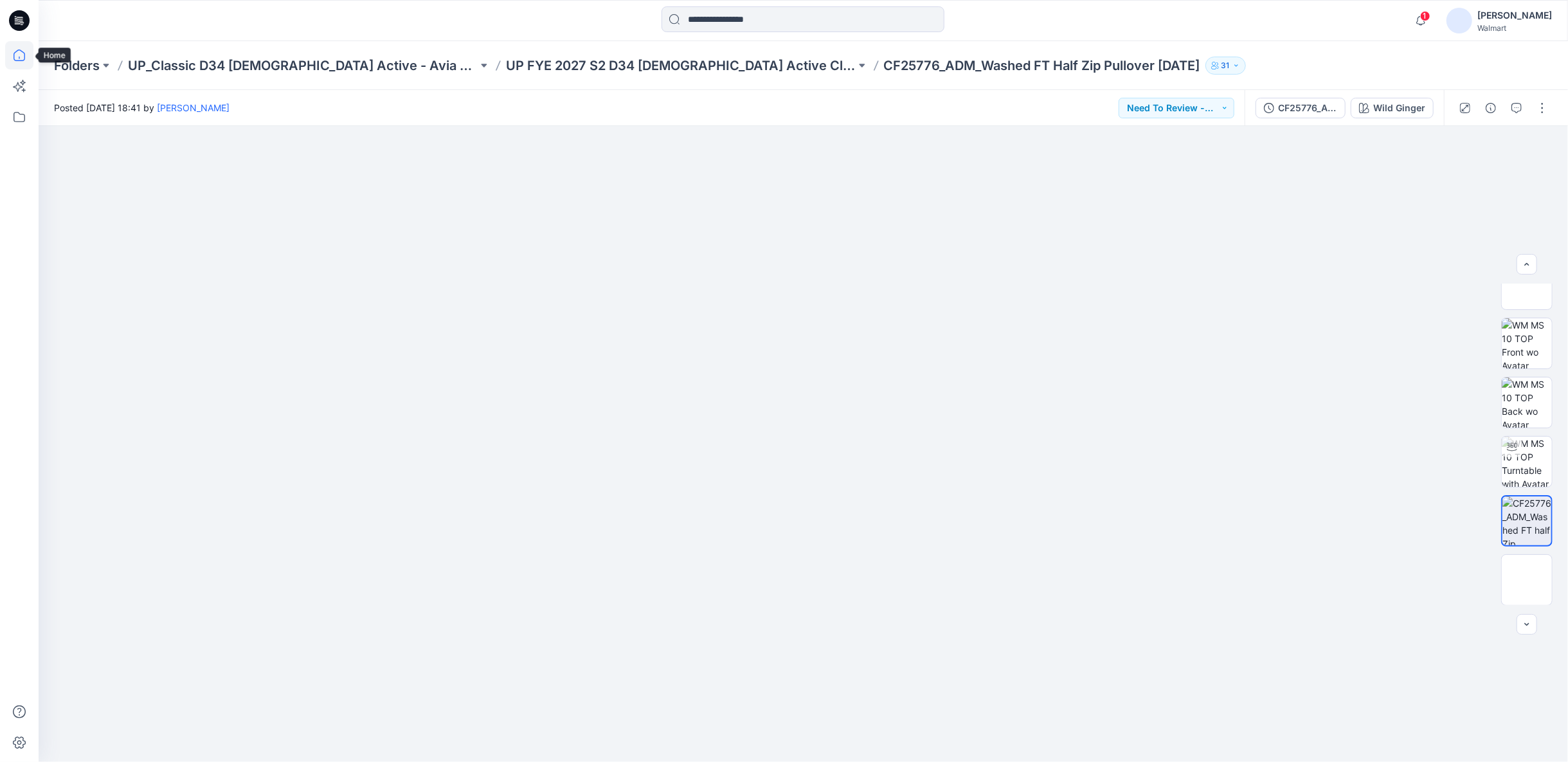
click at [24, 58] on icon at bounding box center [18, 54] width 28 height 28
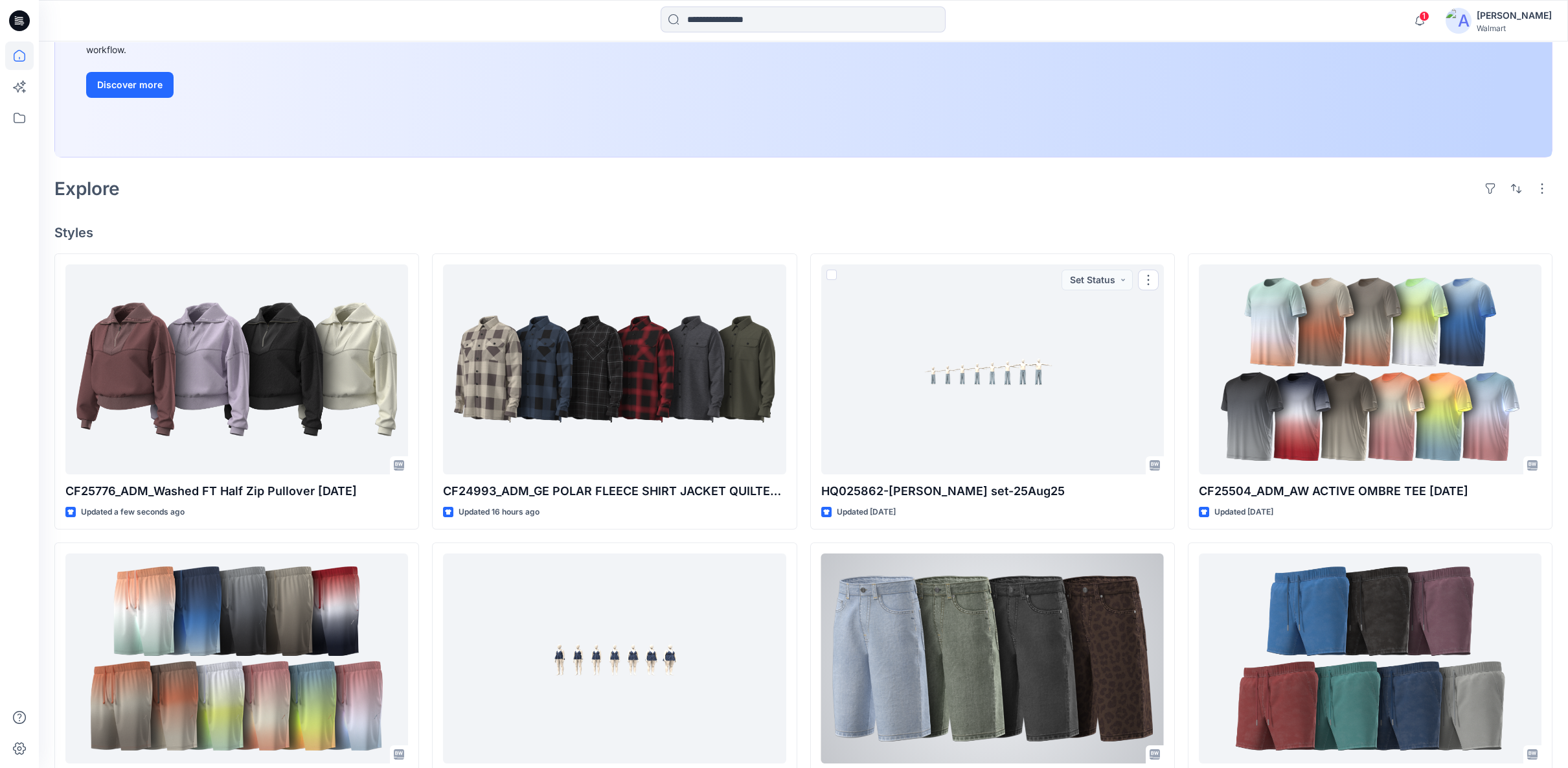
scroll to position [503, 0]
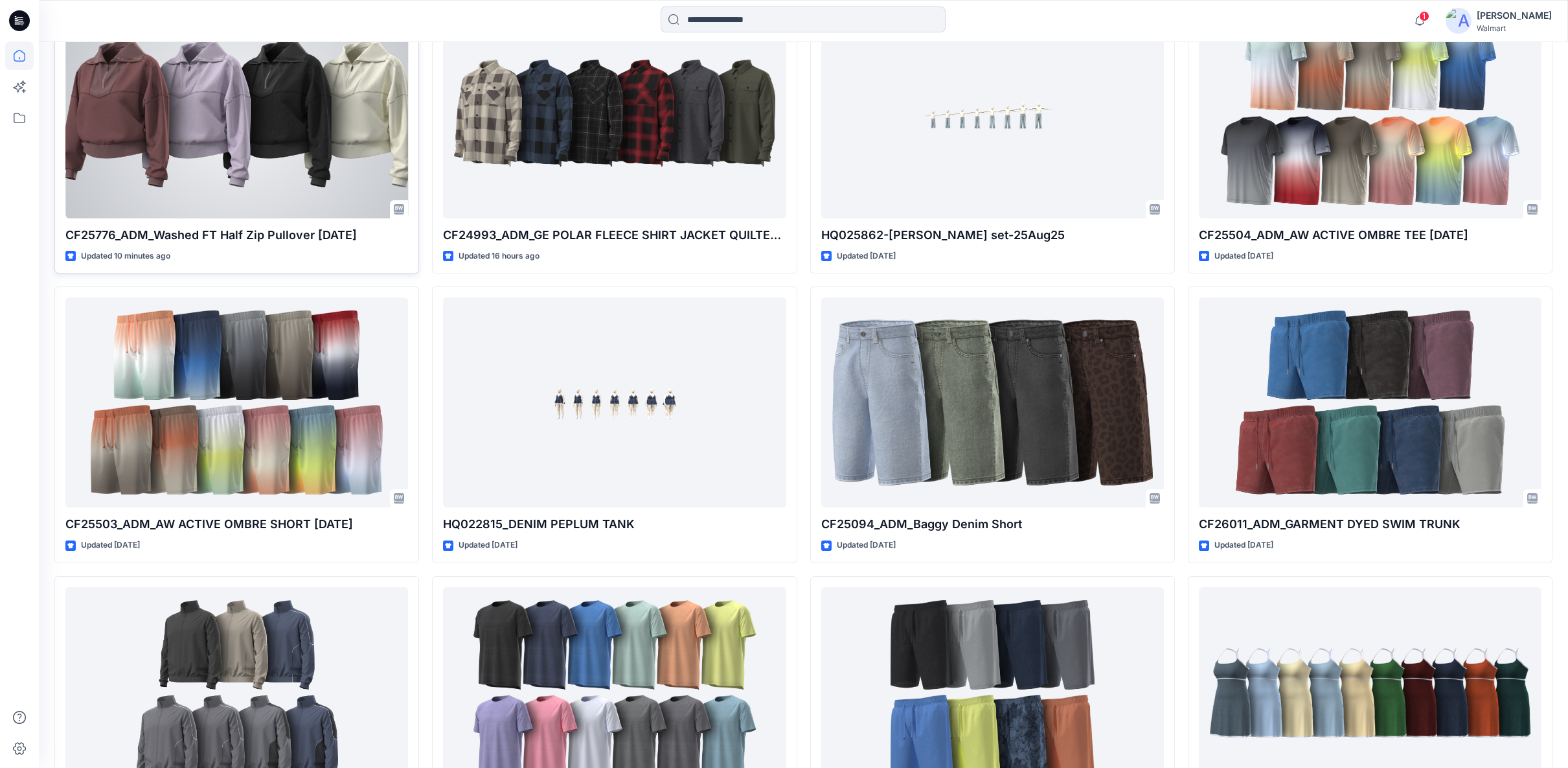
click at [193, 136] on div at bounding box center [236, 114] width 342 height 210
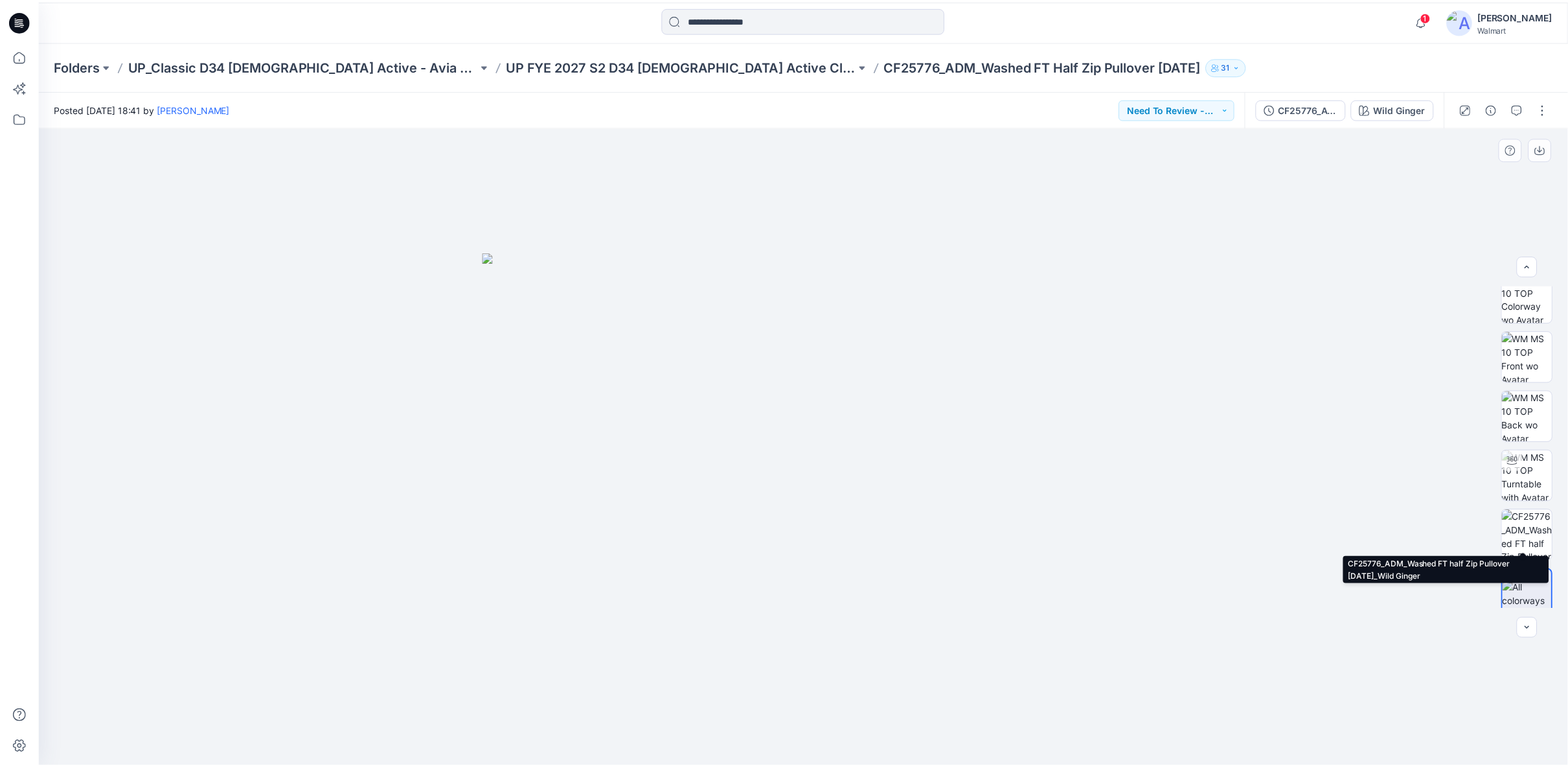
scroll to position [26, 0]
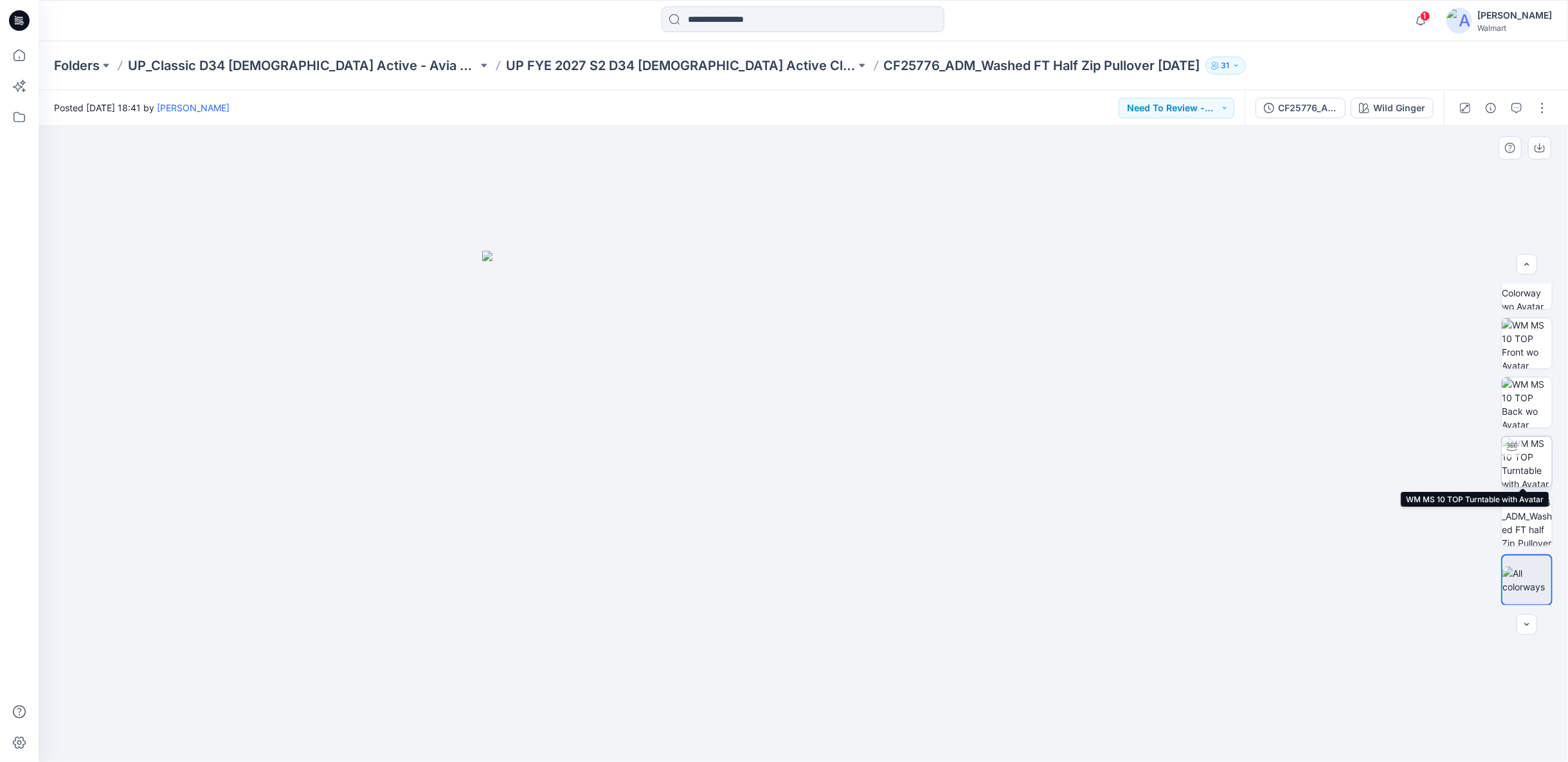
click at [1518, 459] on img at bounding box center [1527, 461] width 51 height 51
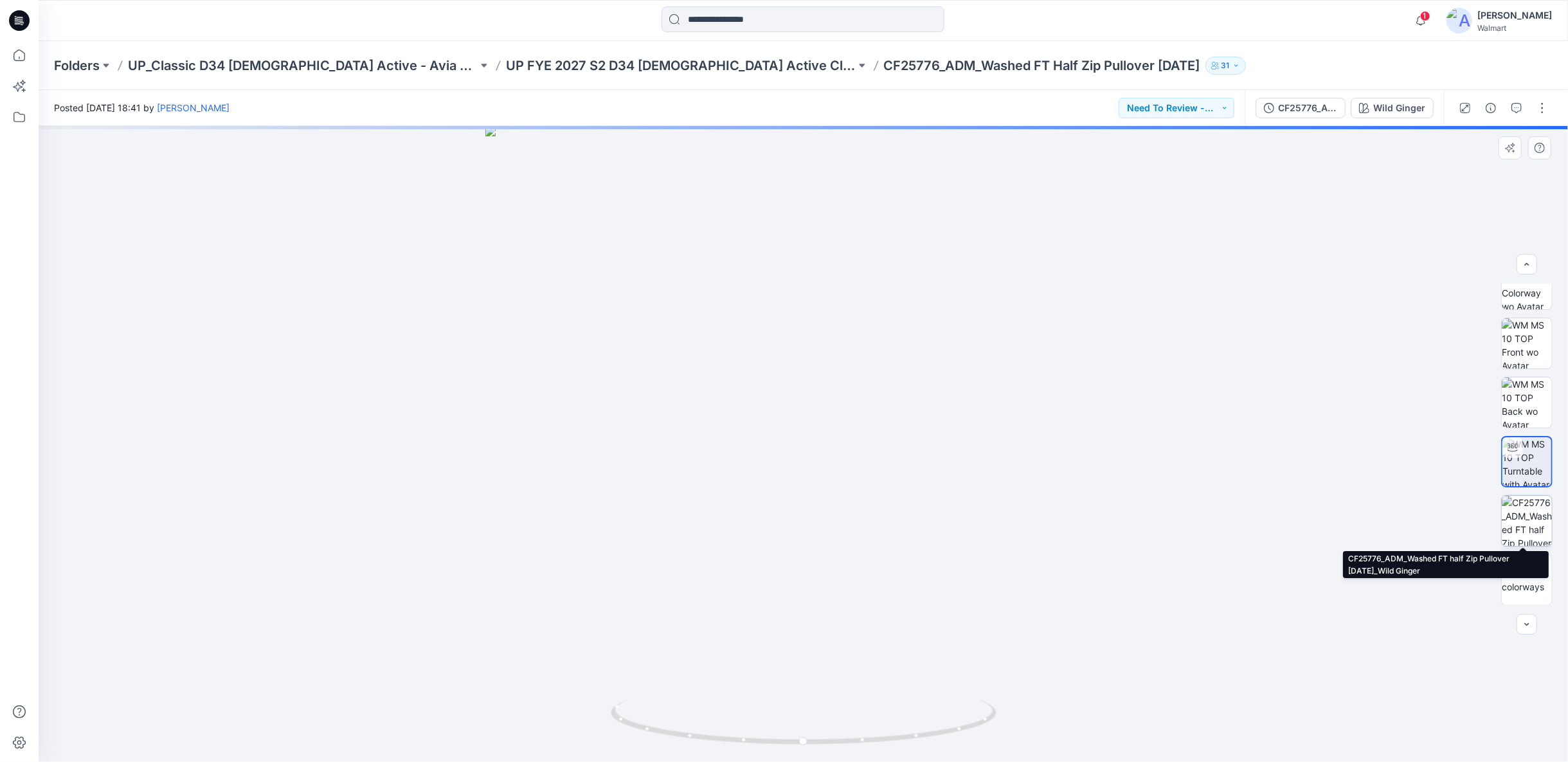
click at [1523, 508] on img at bounding box center [1527, 521] width 51 height 51
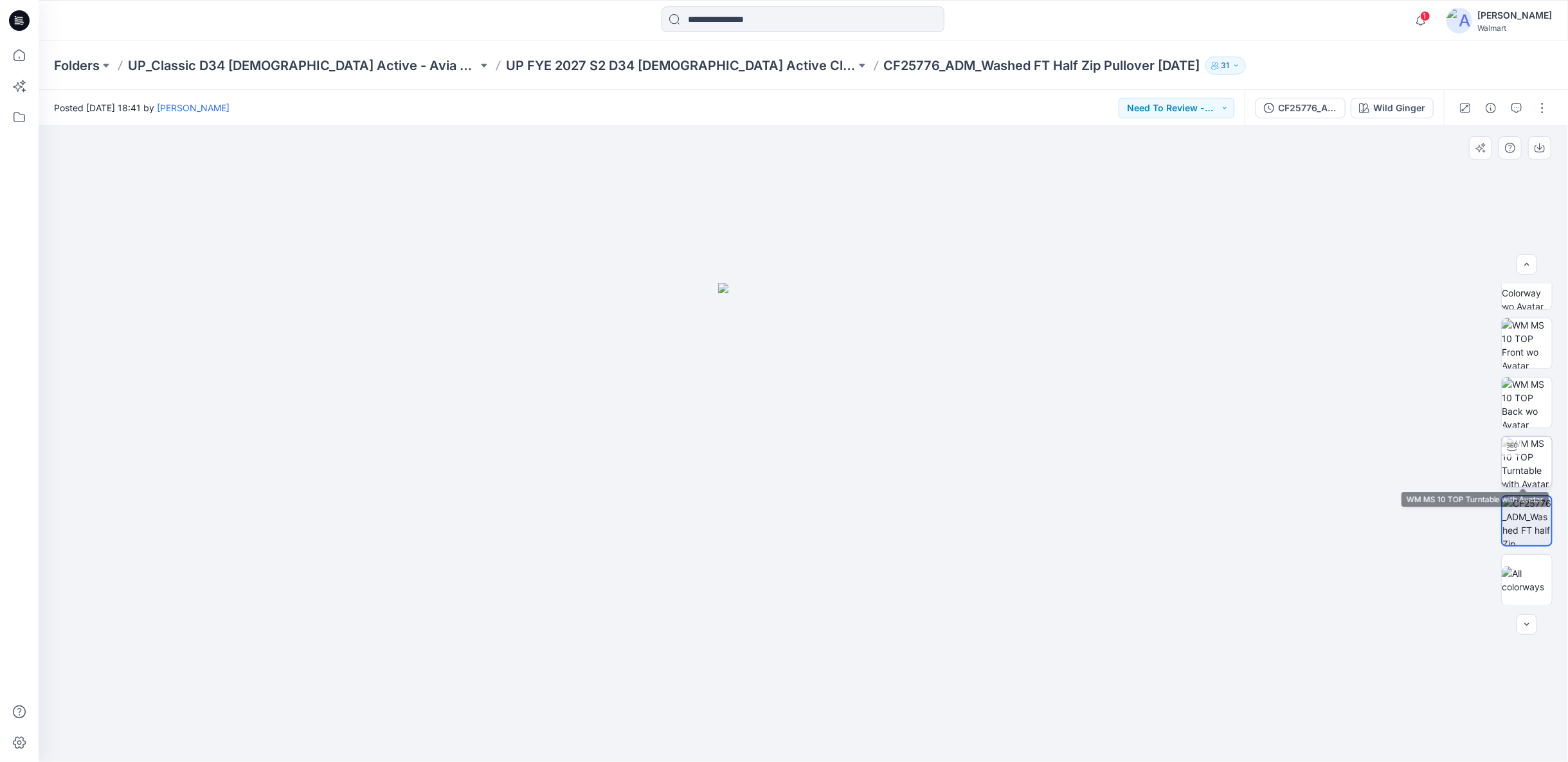
click at [1528, 467] on img at bounding box center [1527, 461] width 51 height 51
drag, startPoint x: 878, startPoint y: 205, endPoint x: 858, endPoint y: 464, distance: 259.8
drag, startPoint x: 910, startPoint y: 734, endPoint x: 678, endPoint y: 693, distance: 235.6
click at [678, 693] on div at bounding box center [803, 443] width 1529 height 635
click at [5, 60] on icon at bounding box center [18, 54] width 28 height 28
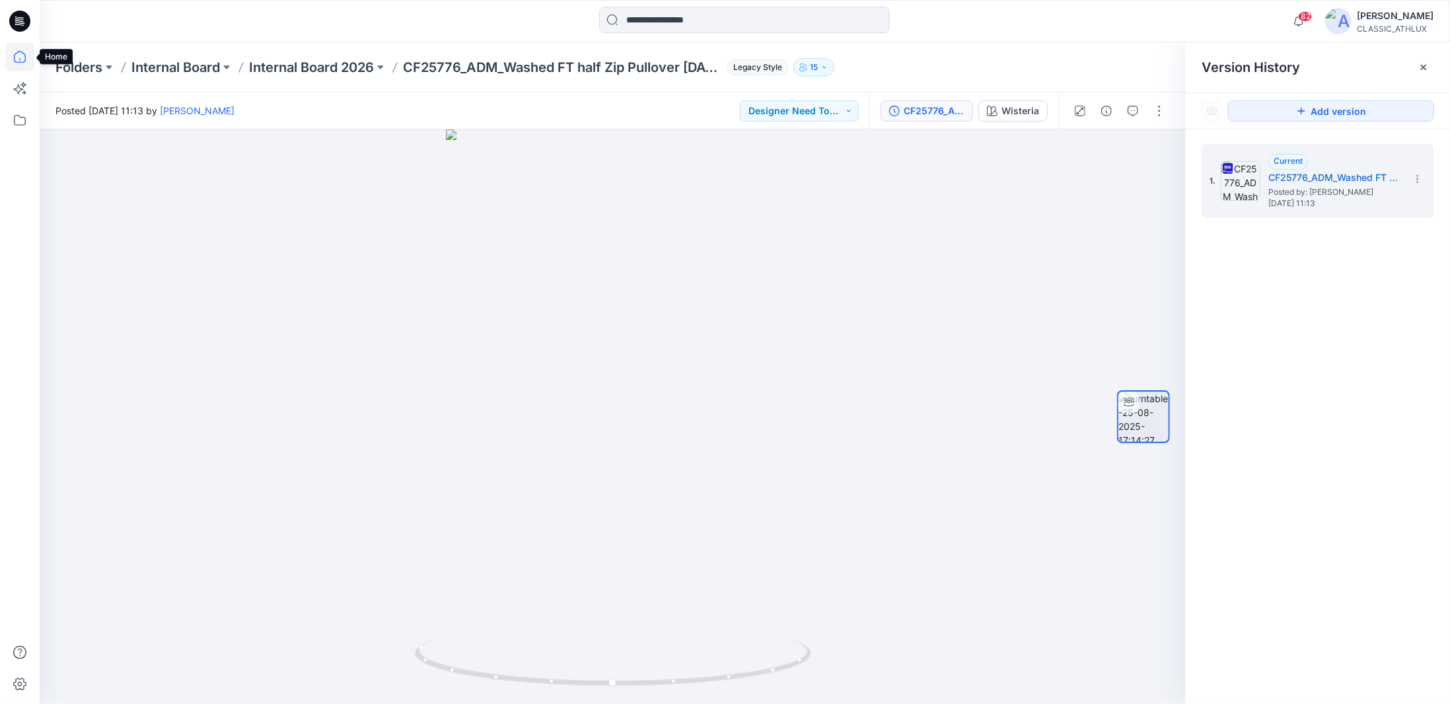
click at [22, 57] on icon at bounding box center [19, 56] width 29 height 29
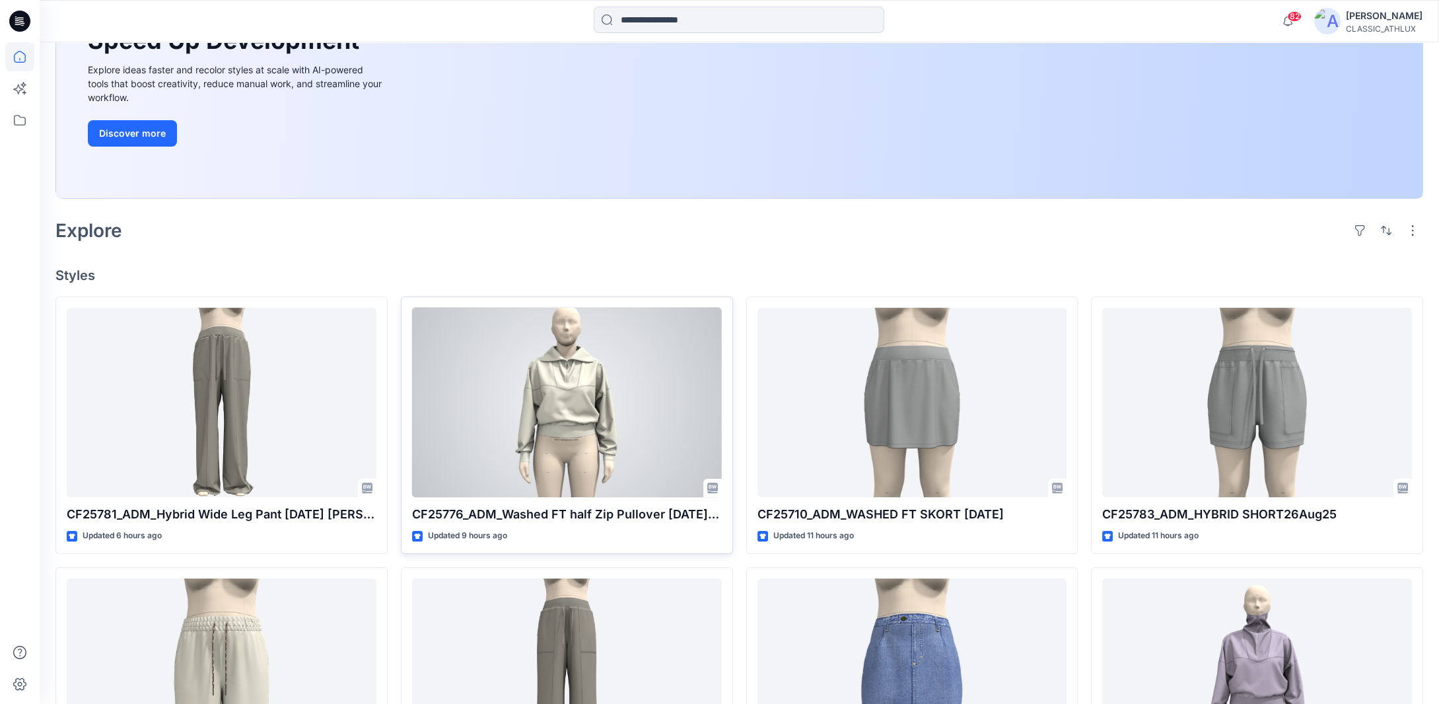
scroll to position [198, 0]
